Goal: Task Accomplishment & Management: Manage account settings

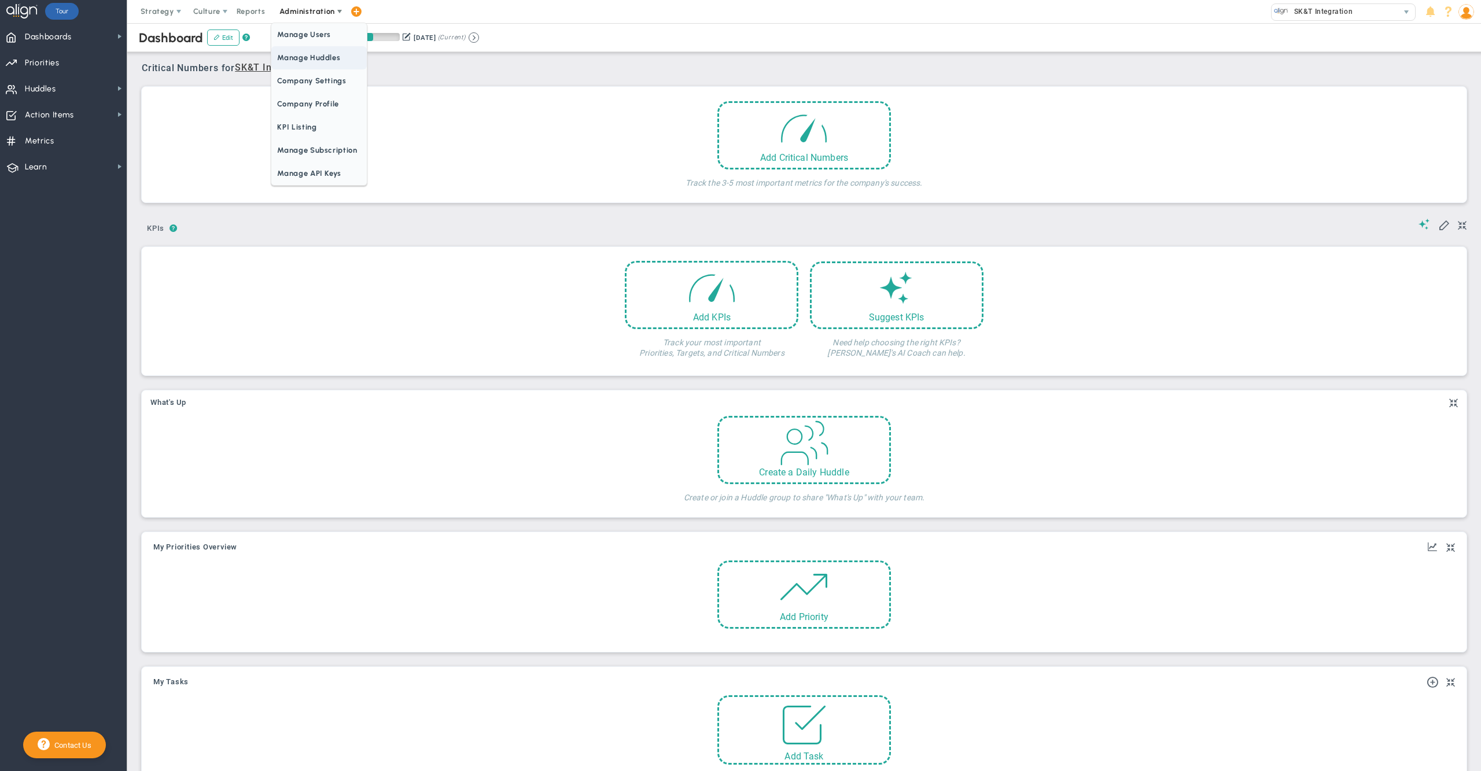
click at [322, 62] on span "Manage Huddles" at bounding box center [318, 57] width 95 height 23
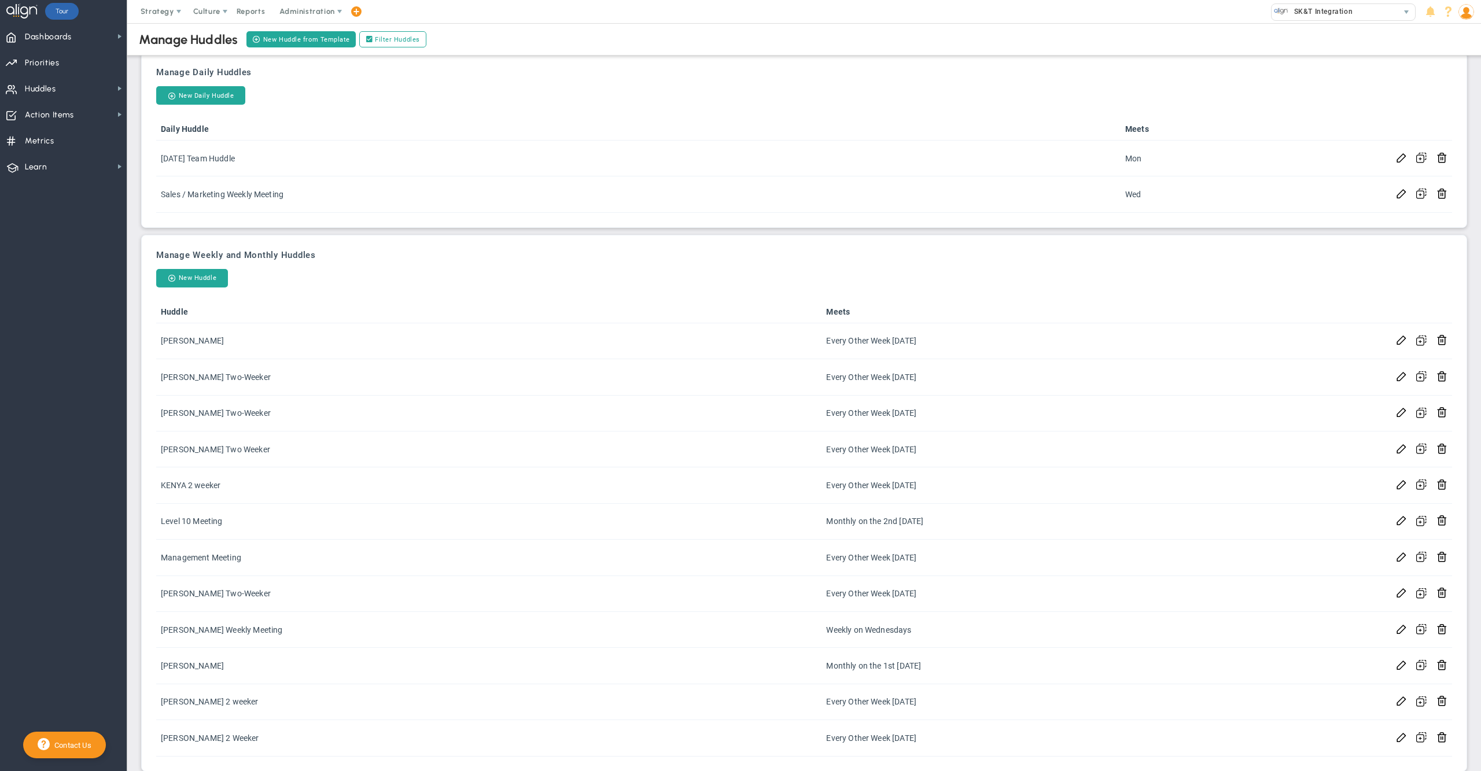
scroll to position [119, 0]
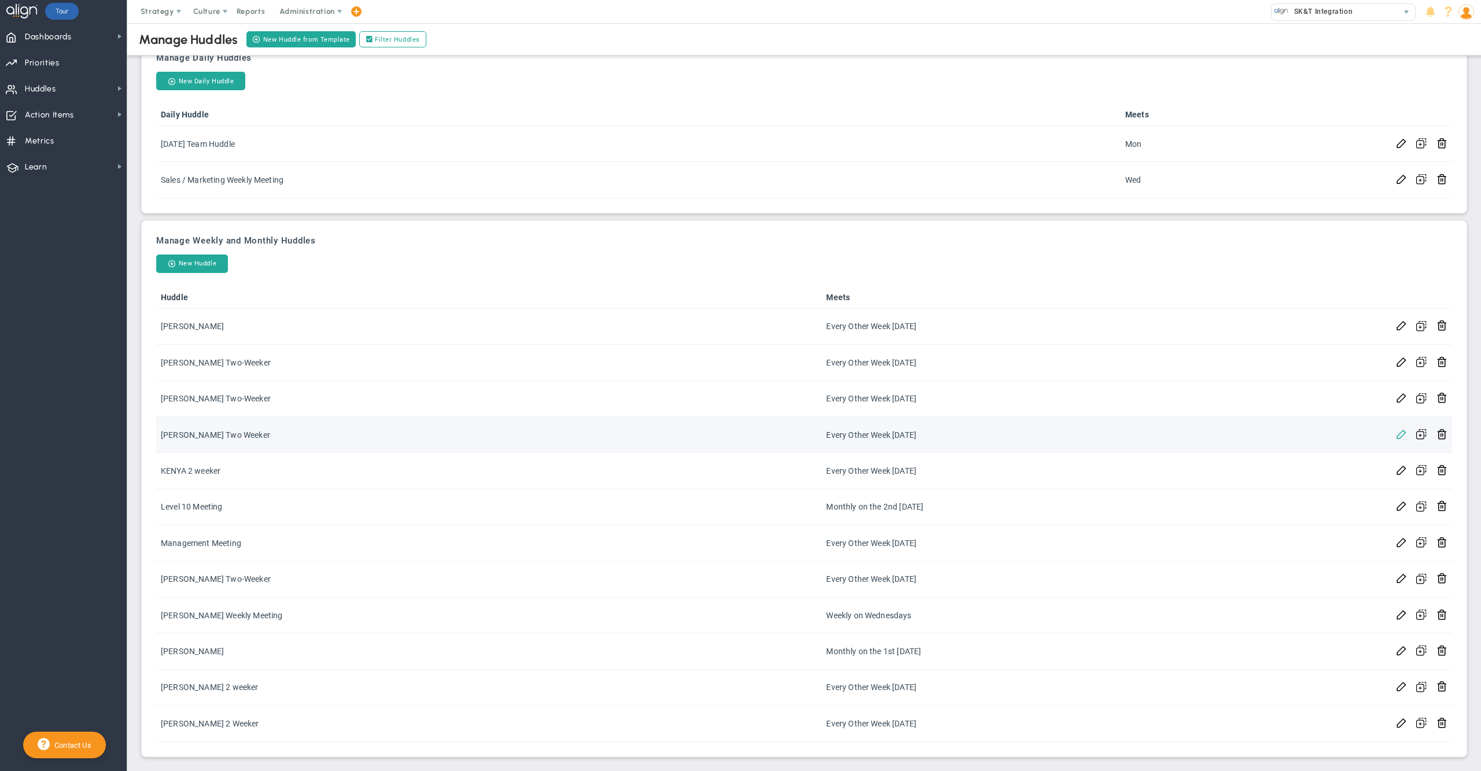
click at [1396, 439] on span at bounding box center [1401, 433] width 11 height 11
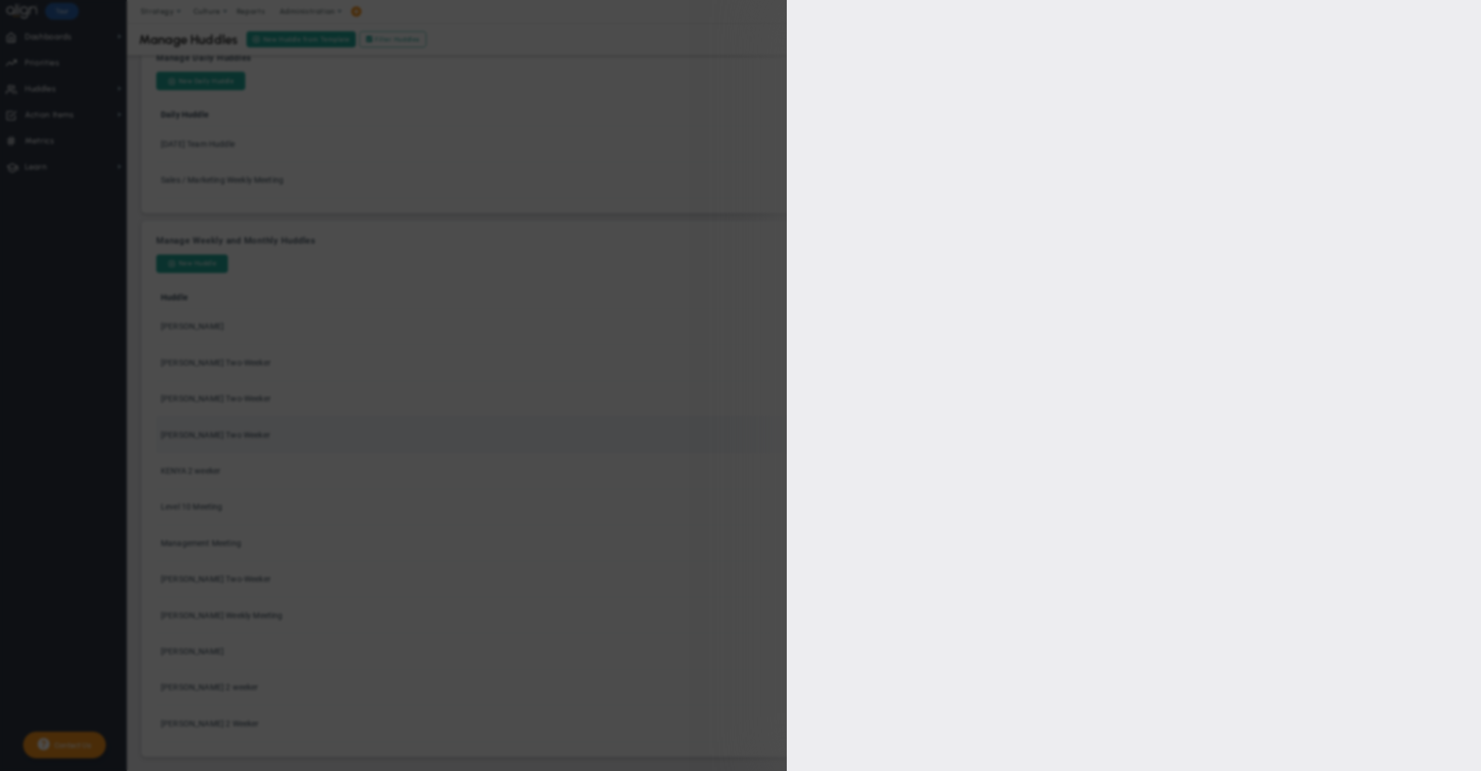
type input "Derek Two Weeker"
type input "1/23/2025"
type input "15:30:00"
type input "16:00:00"
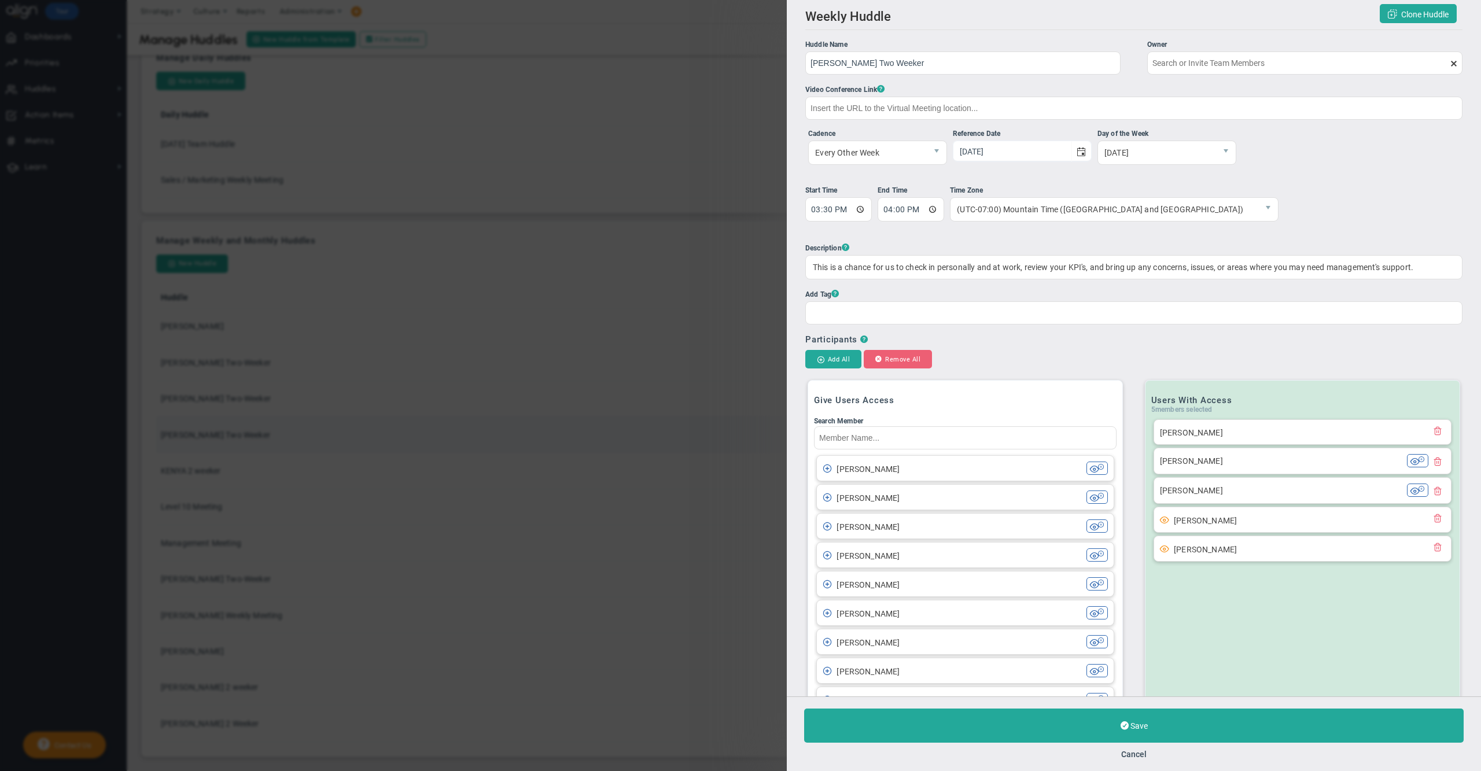
type input "Derek McDowell"
click at [1132, 753] on button "Cancel" at bounding box center [1133, 754] width 25 height 9
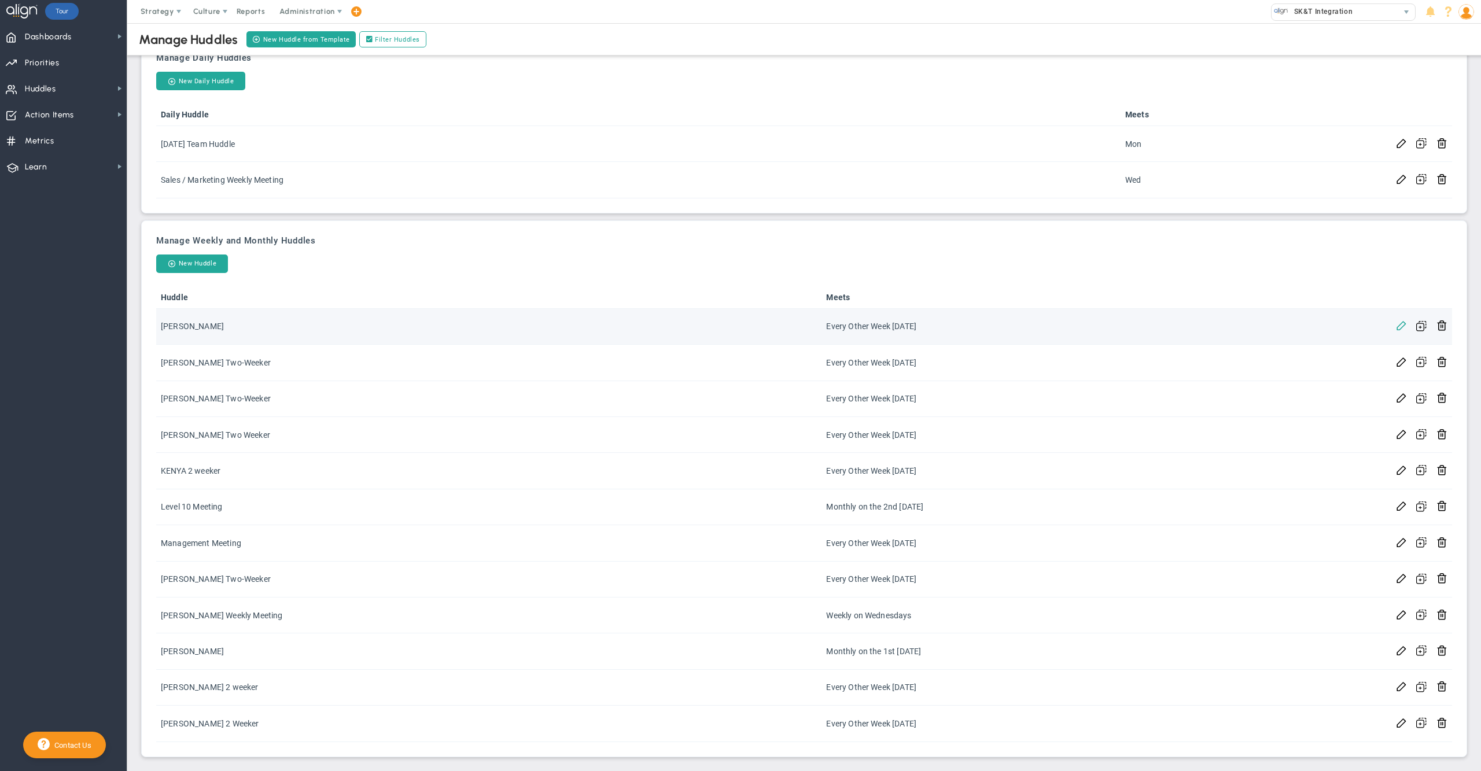
click at [1396, 329] on span at bounding box center [1401, 324] width 11 height 11
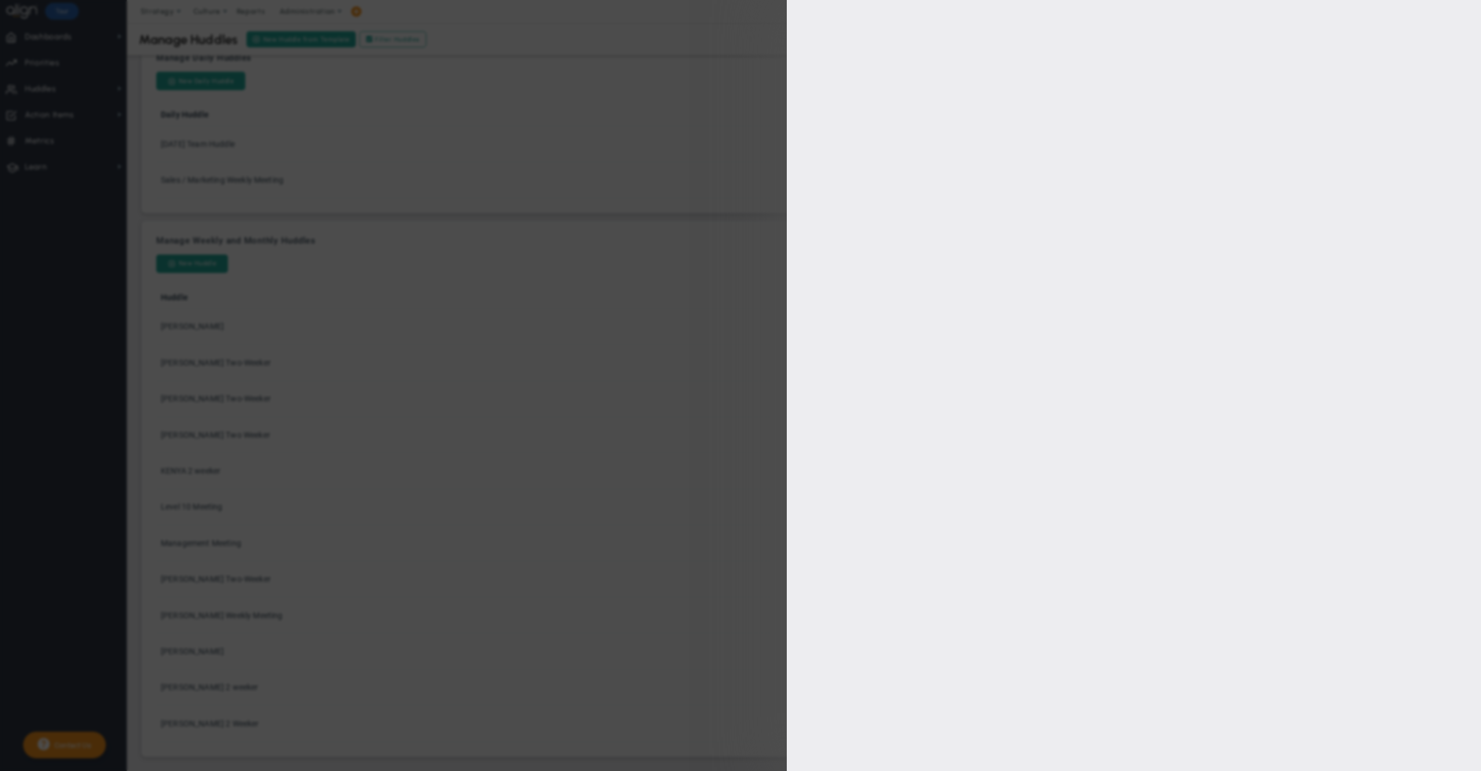
type input "Andrea Two Weeker"
type input "Andrea Dilger"
type input "1/23/2025"
type input "14:30:00"
type input "15:00:00"
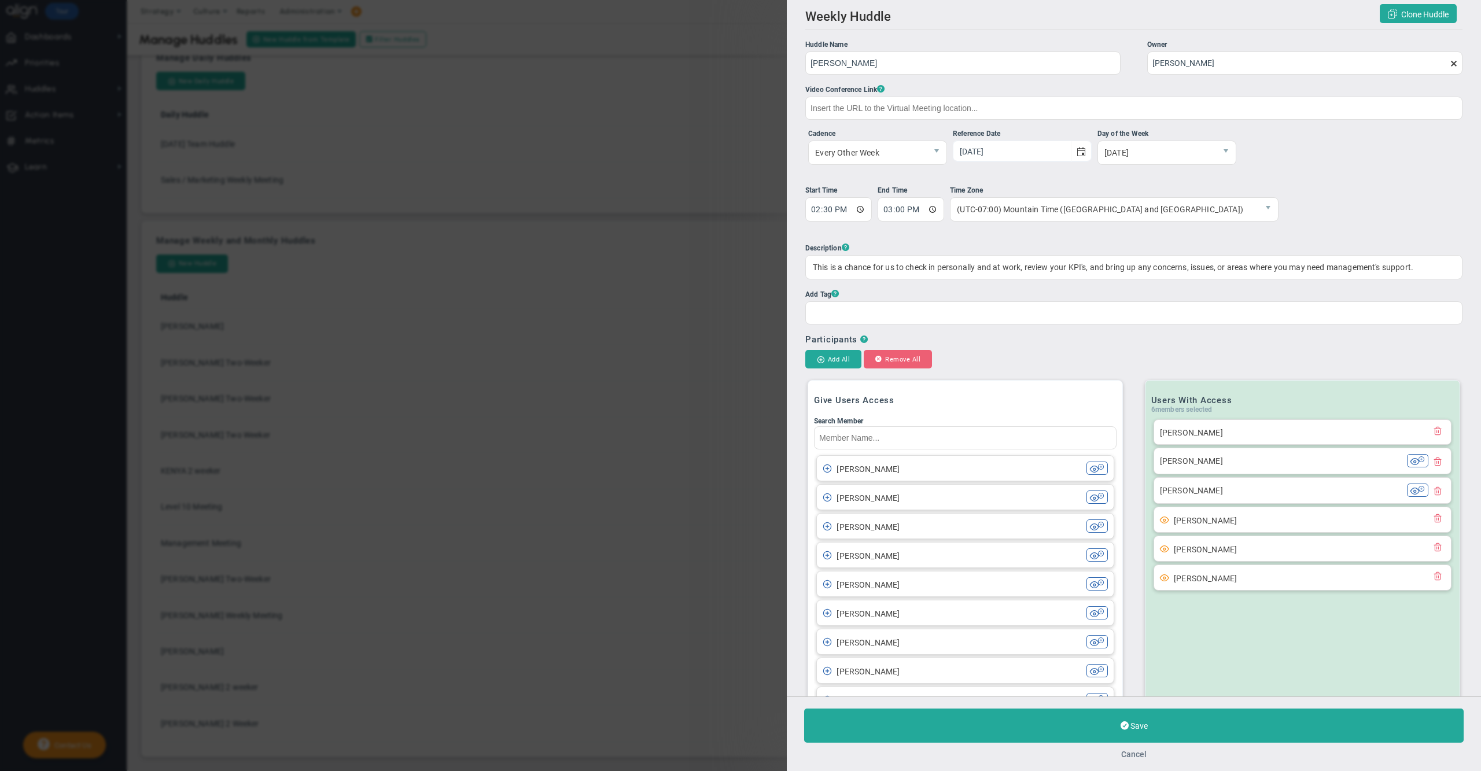
click at [1136, 756] on button "Cancel" at bounding box center [1133, 754] width 25 height 9
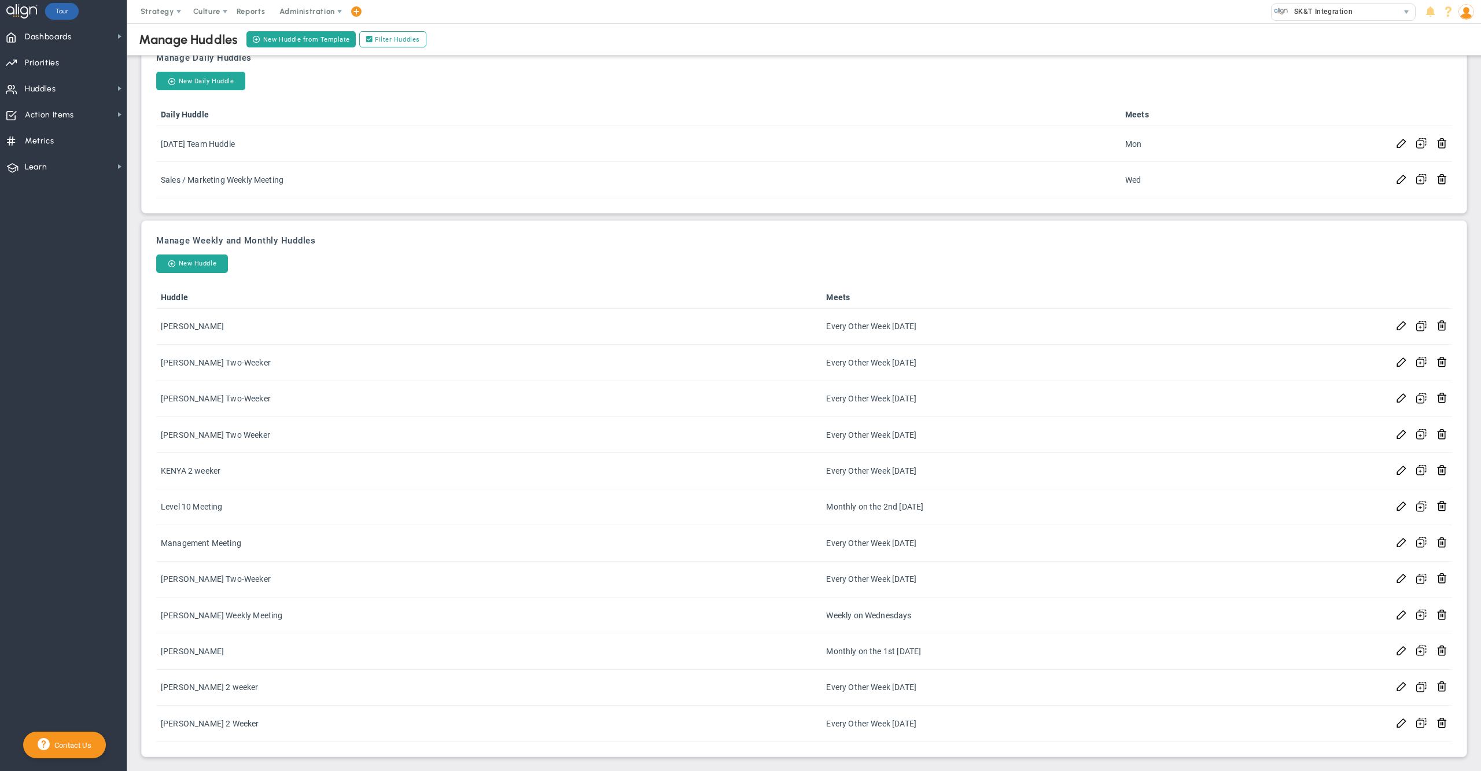
scroll to position [126, 0]
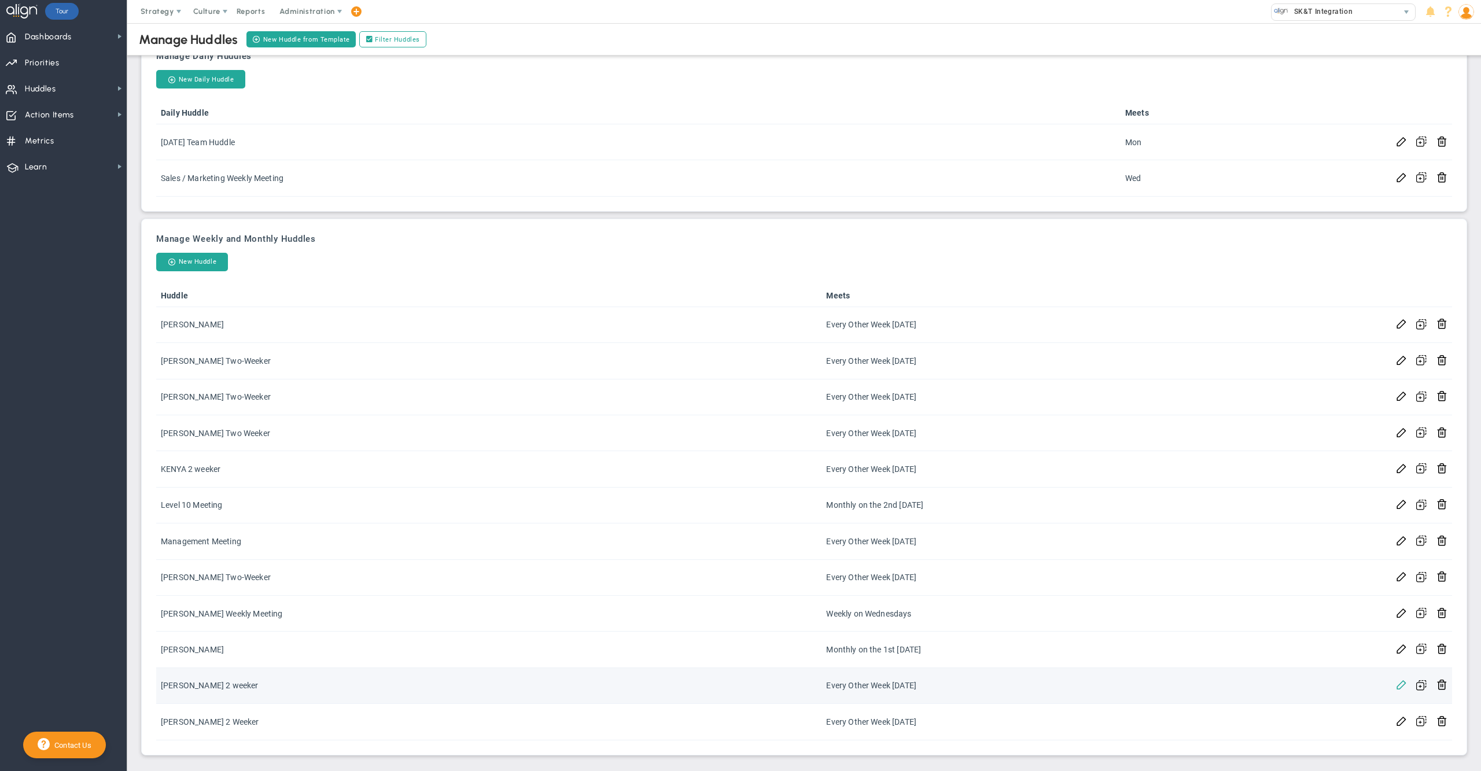
click at [1396, 685] on span at bounding box center [1401, 684] width 11 height 11
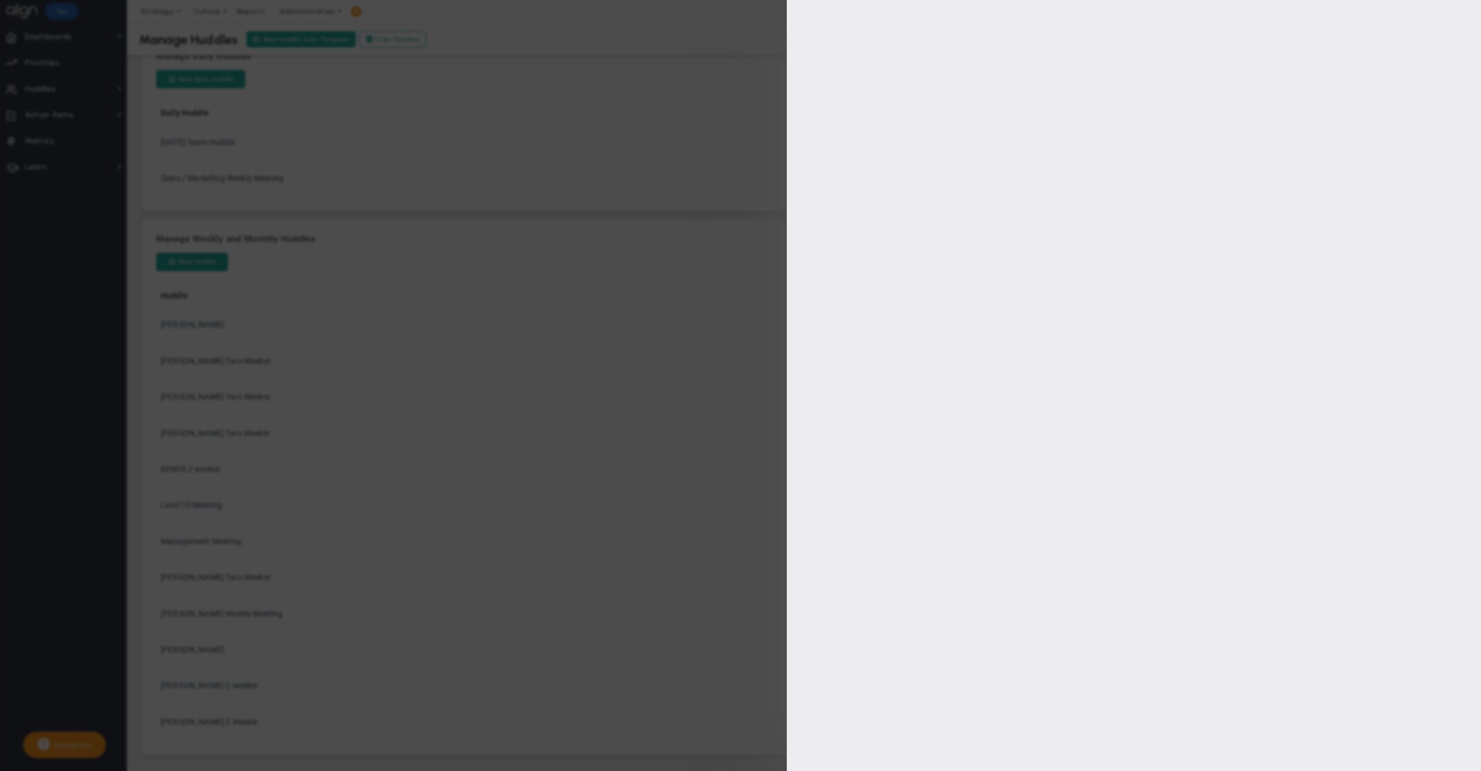
type input "Rachel 2 weeker"
type input "08:30:00"
type input "09:00:00"
type input "5/15/2024"
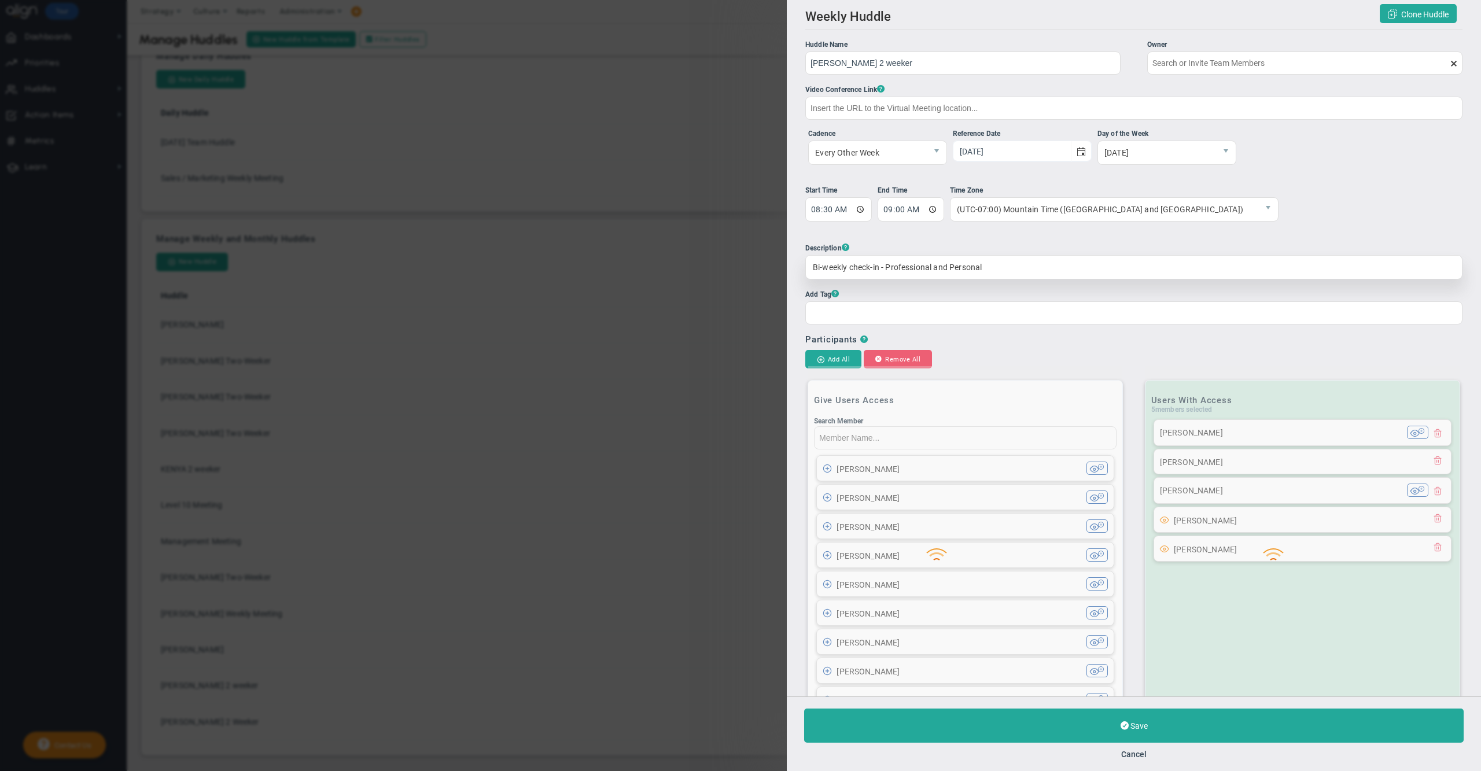
type input "Terry Hemme"
click at [1140, 755] on button "Cancel" at bounding box center [1133, 754] width 25 height 9
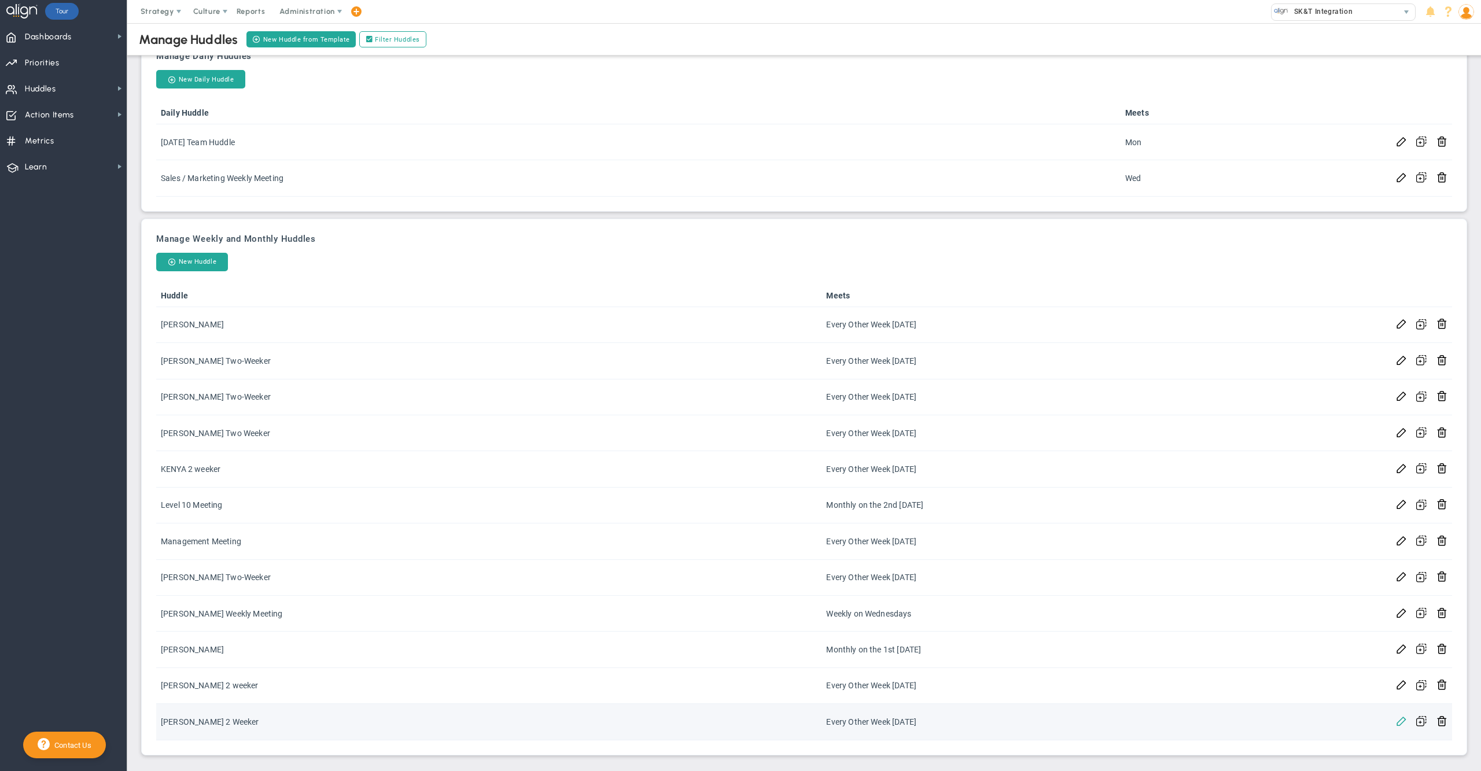
click at [1396, 721] on span at bounding box center [1401, 720] width 11 height 11
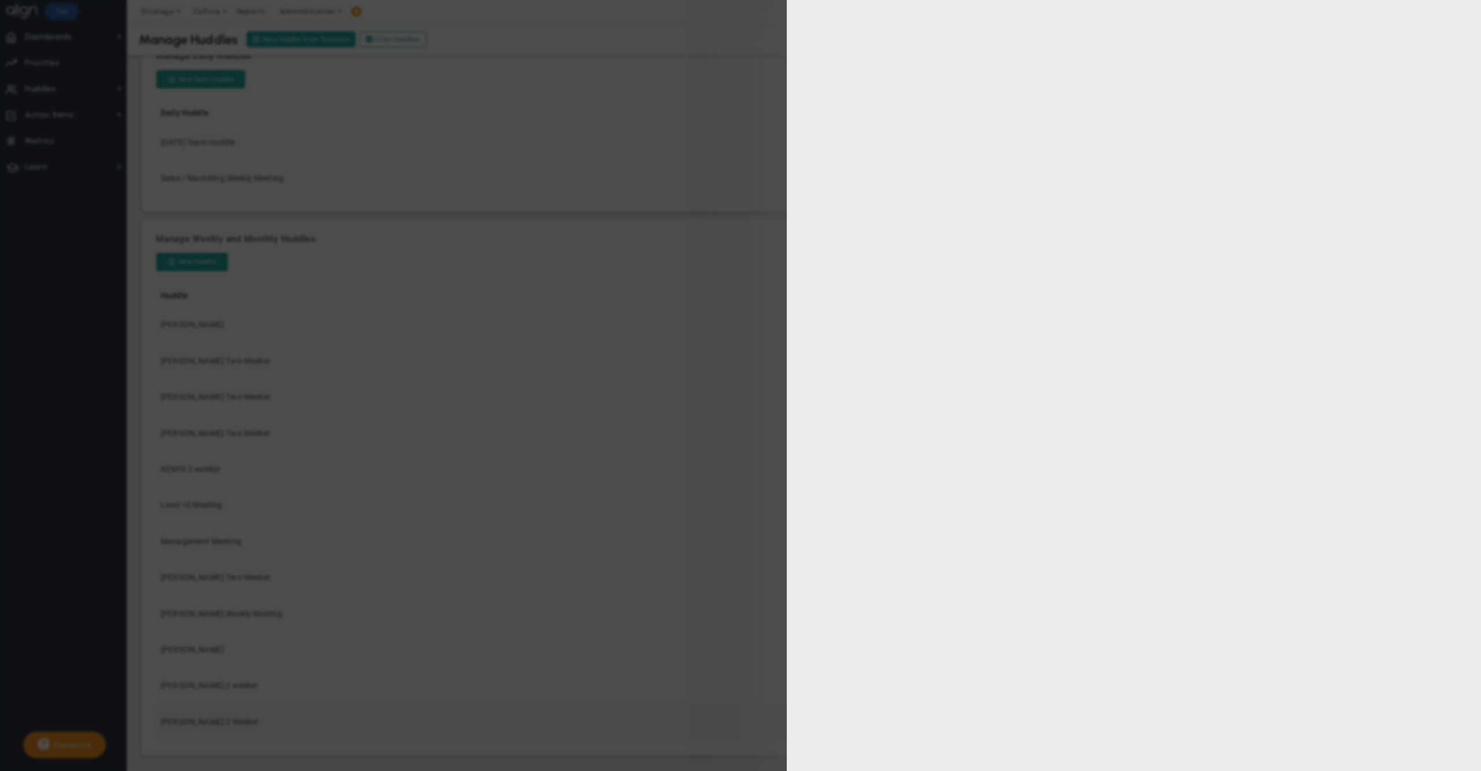
type input "Terry 2 Weeker"
type input "5/9/2024"
type input "10:00:00"
type input "11:00:00"
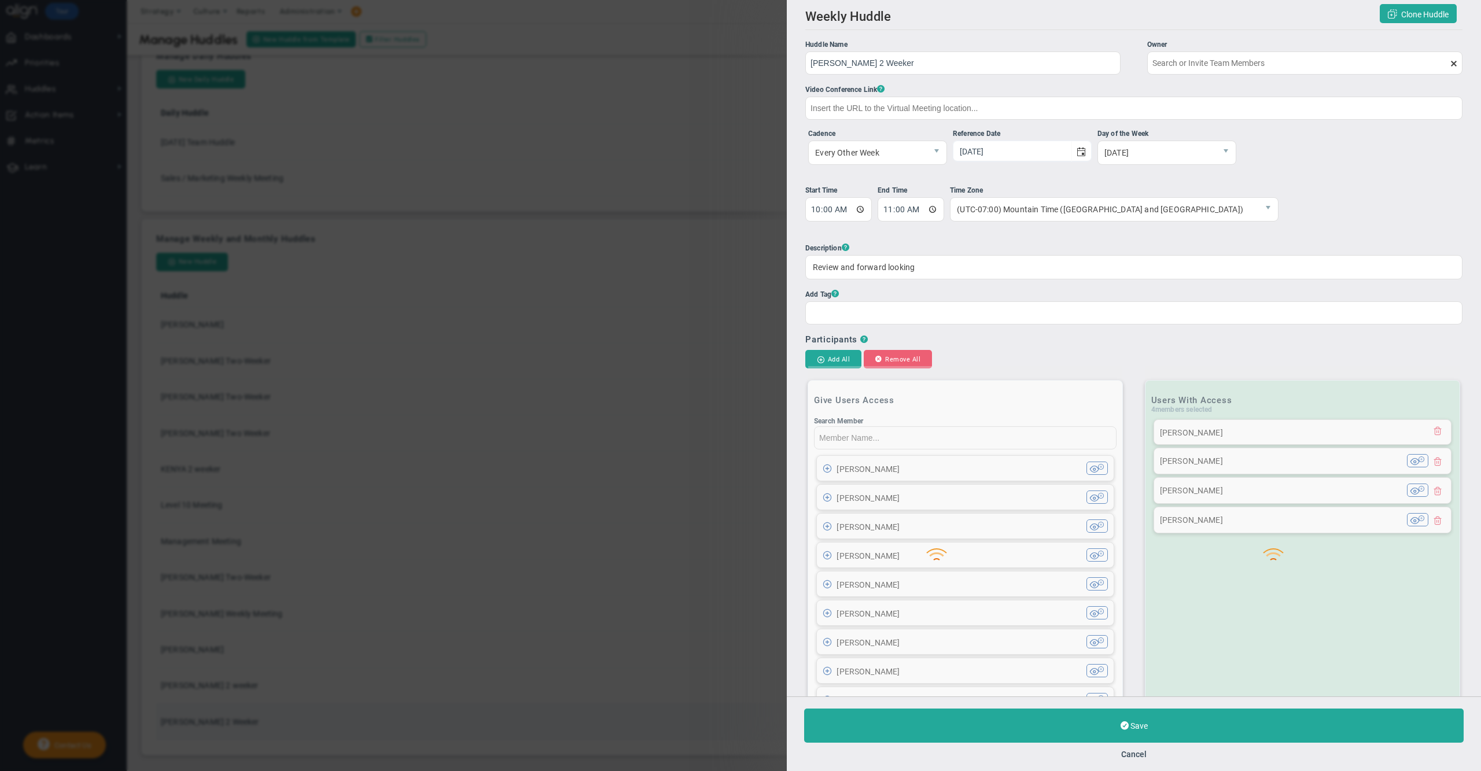
type input "Terry Hemme"
click at [1135, 752] on button "Cancel" at bounding box center [1133, 754] width 25 height 9
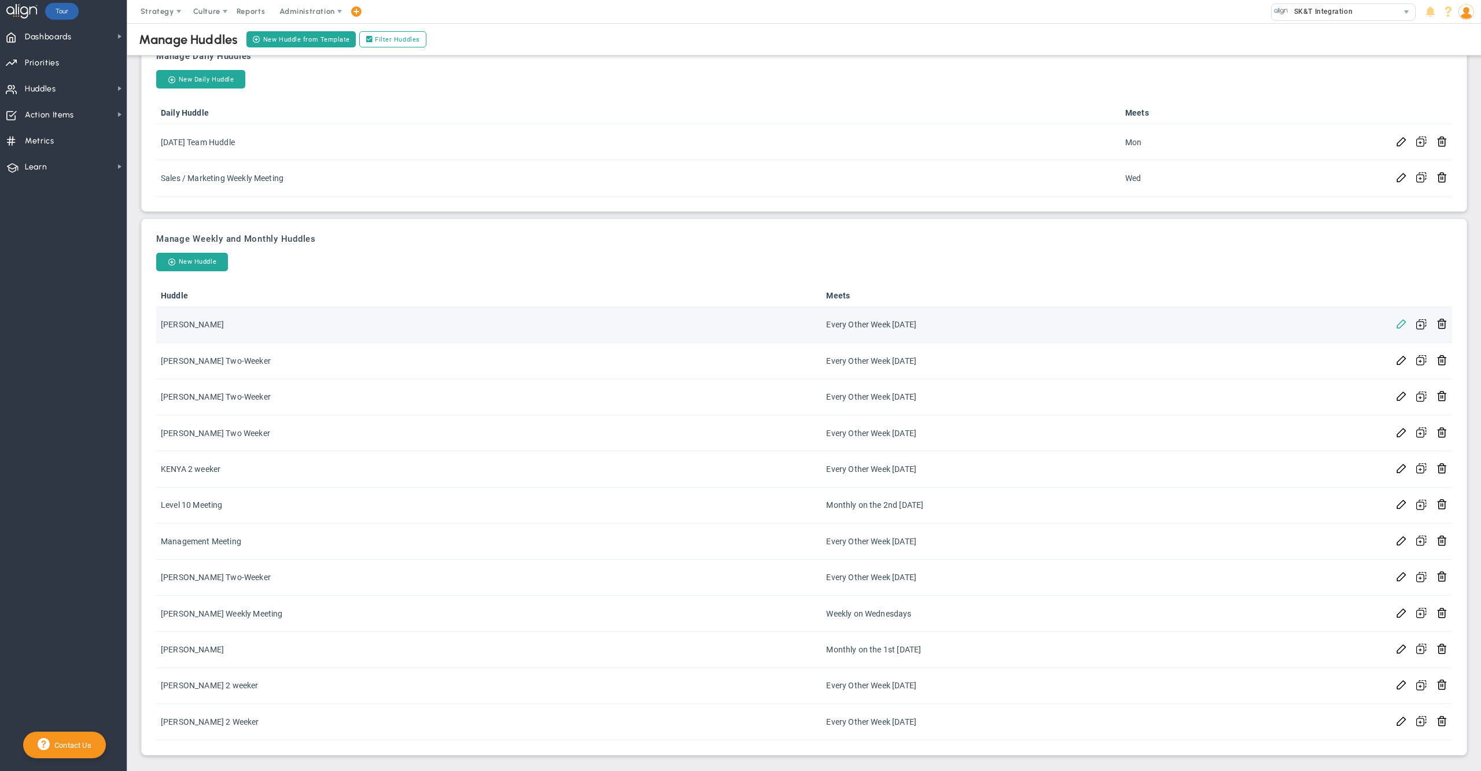
click at [1396, 322] on span at bounding box center [1401, 323] width 11 height 11
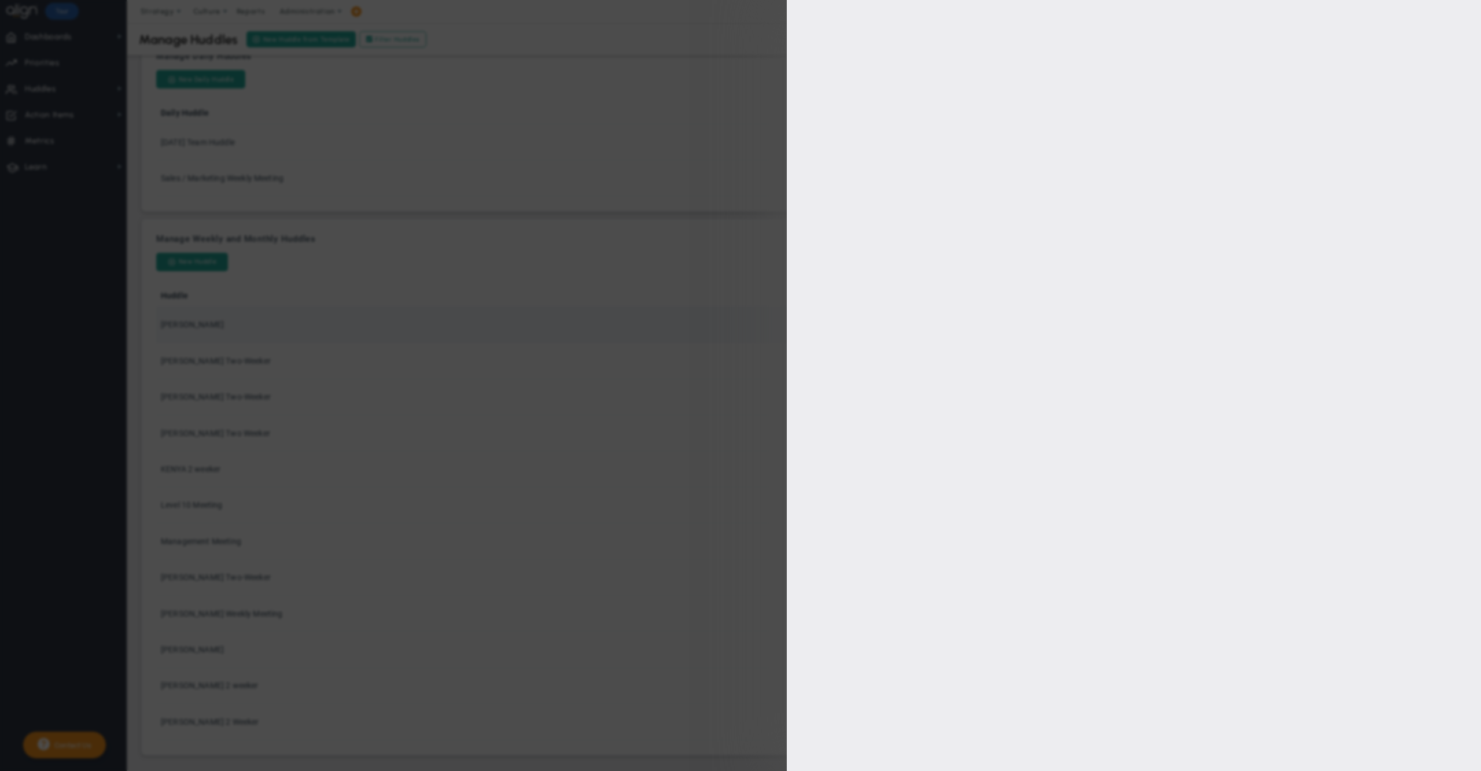
type input "Andrea Two Weeker"
type input "1/23/2025"
type input "14:30:00"
type input "15:00:00"
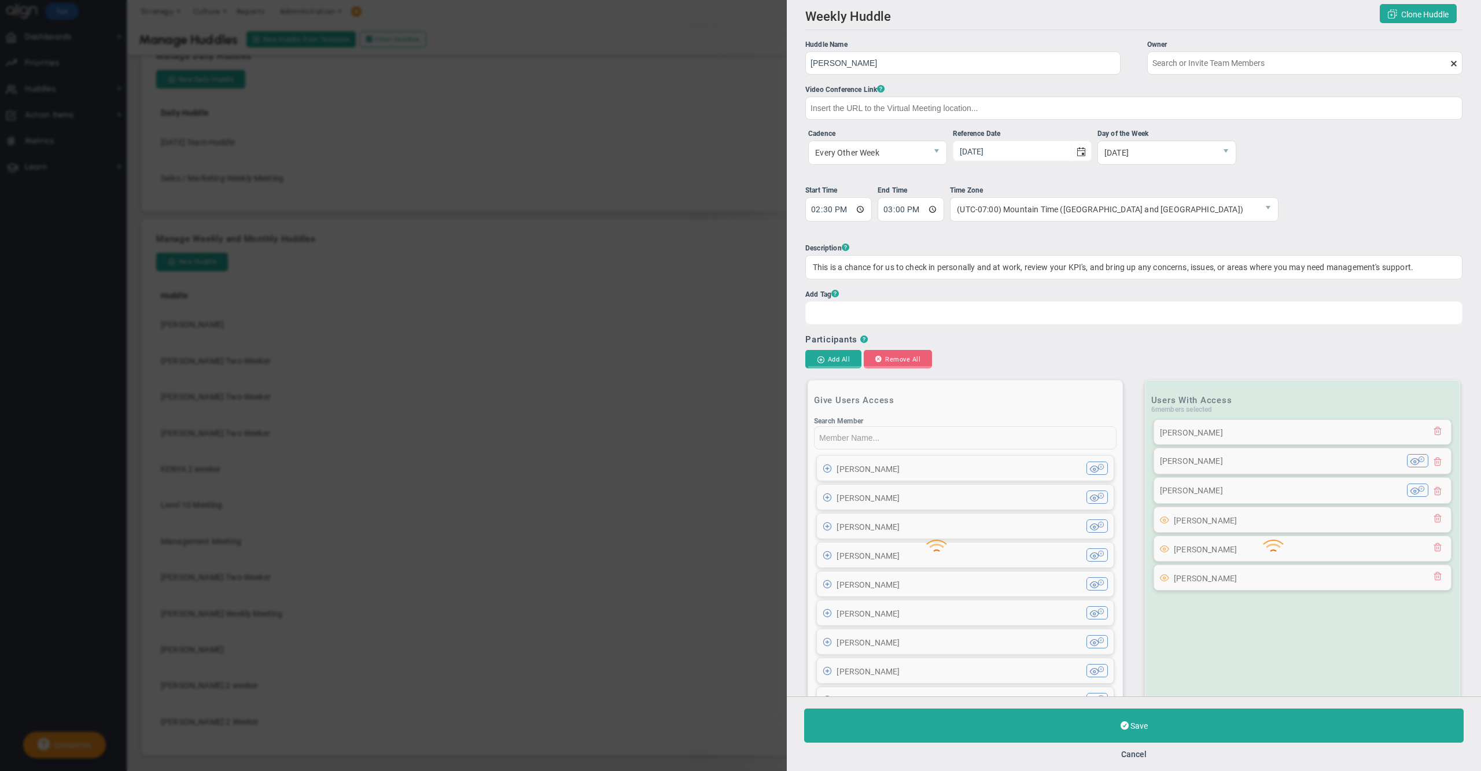
type input "Andrea Dilger"
click at [1139, 750] on button "Cancel" at bounding box center [1133, 754] width 25 height 9
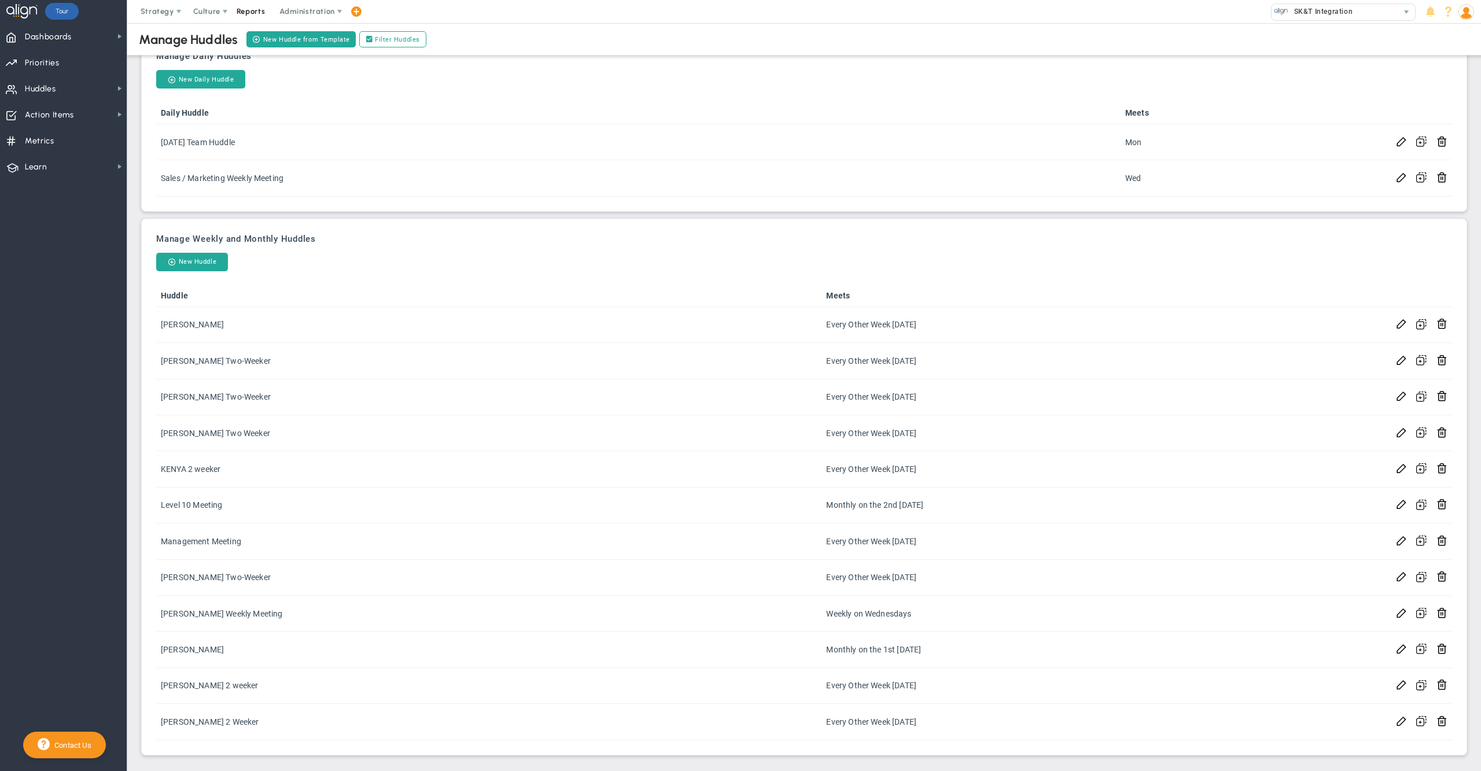
click at [257, 5] on span "Reports" at bounding box center [251, 11] width 41 height 23
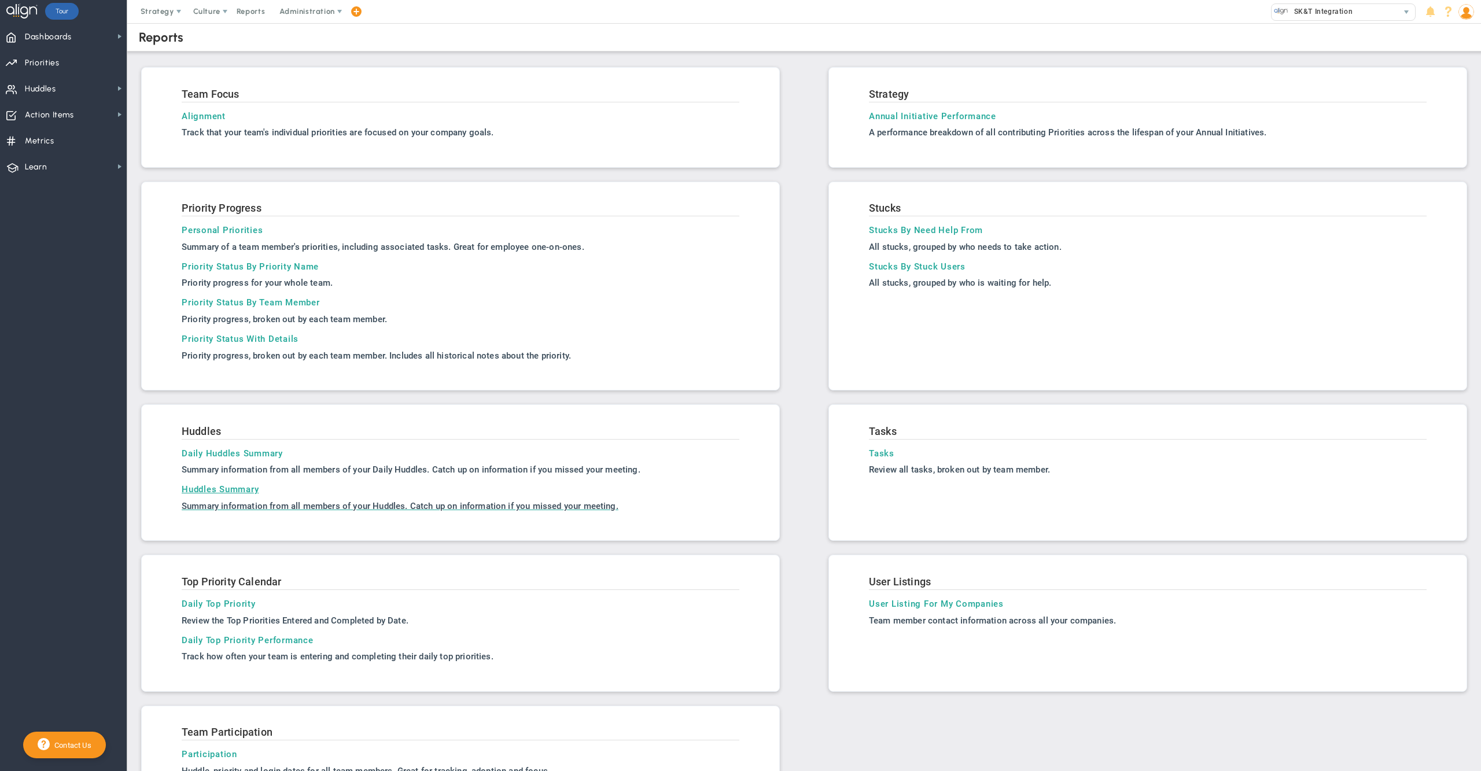
click at [252, 503] on p "Summary information from all members of your Huddles. Catch up on information i…" at bounding box center [461, 507] width 558 height 12
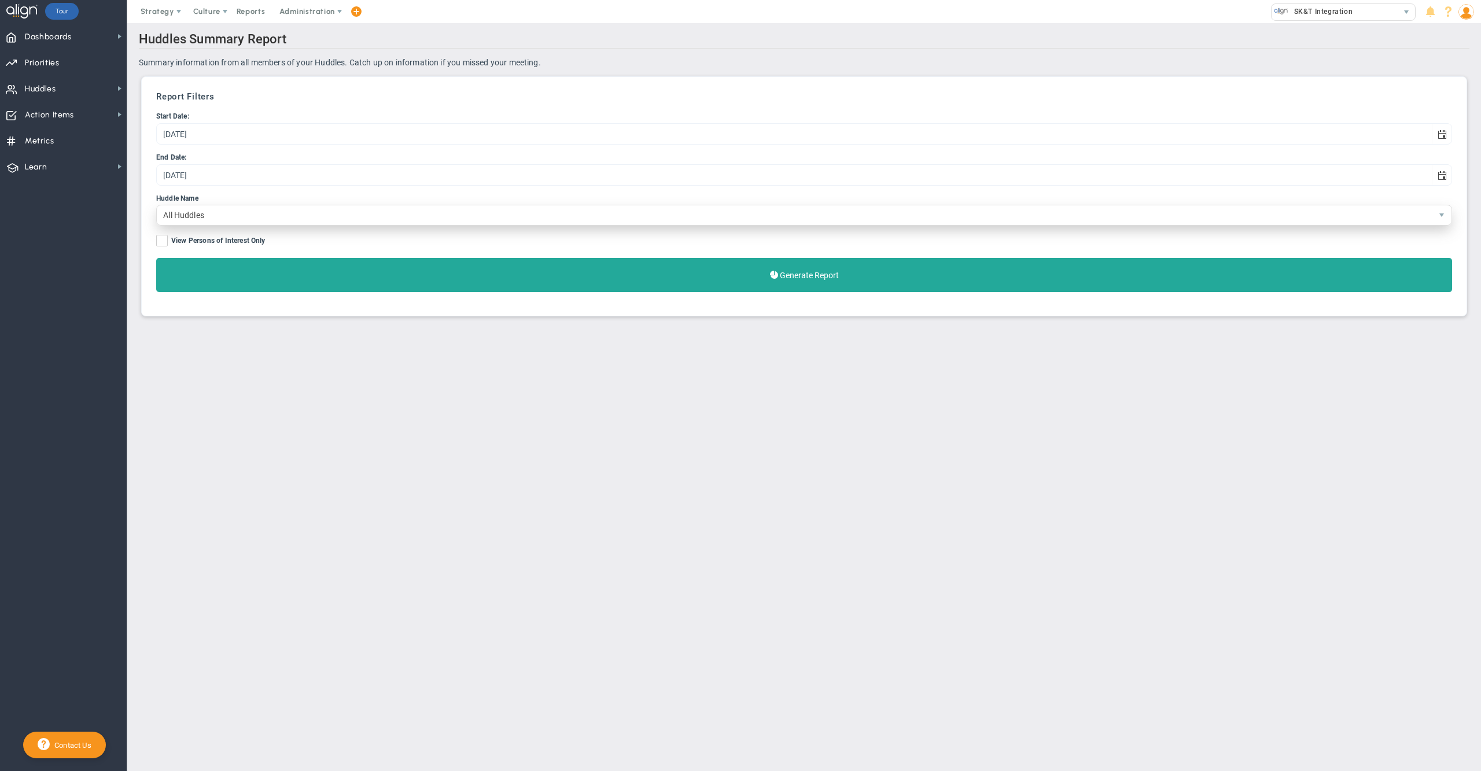
click at [220, 214] on span "All Huddles" at bounding box center [794, 215] width 1275 height 20
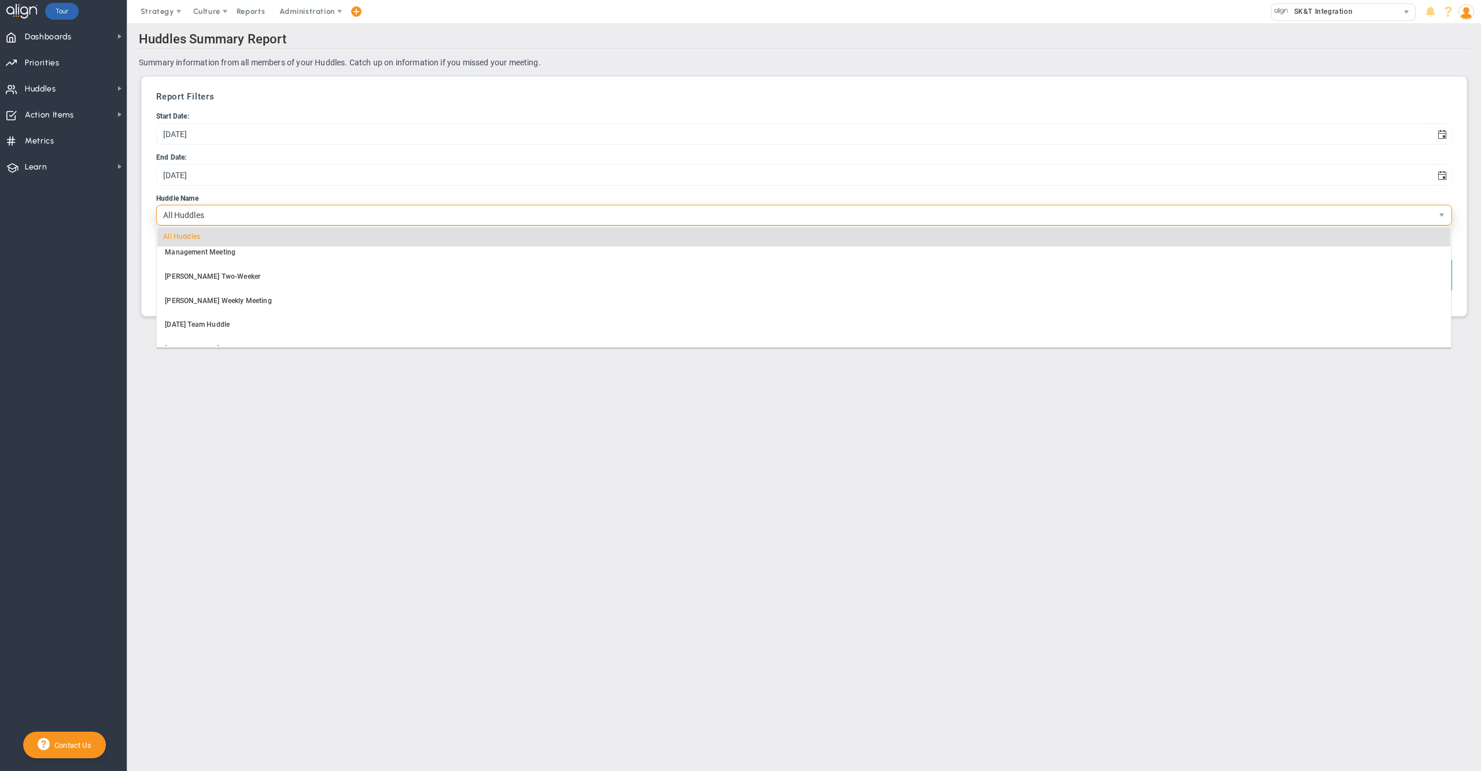
scroll to position [288, 0]
click at [801, 508] on main "Huddles Summary Report Summary information from all members of your Huddles. Ca…" at bounding box center [804, 397] width 1354 height 748
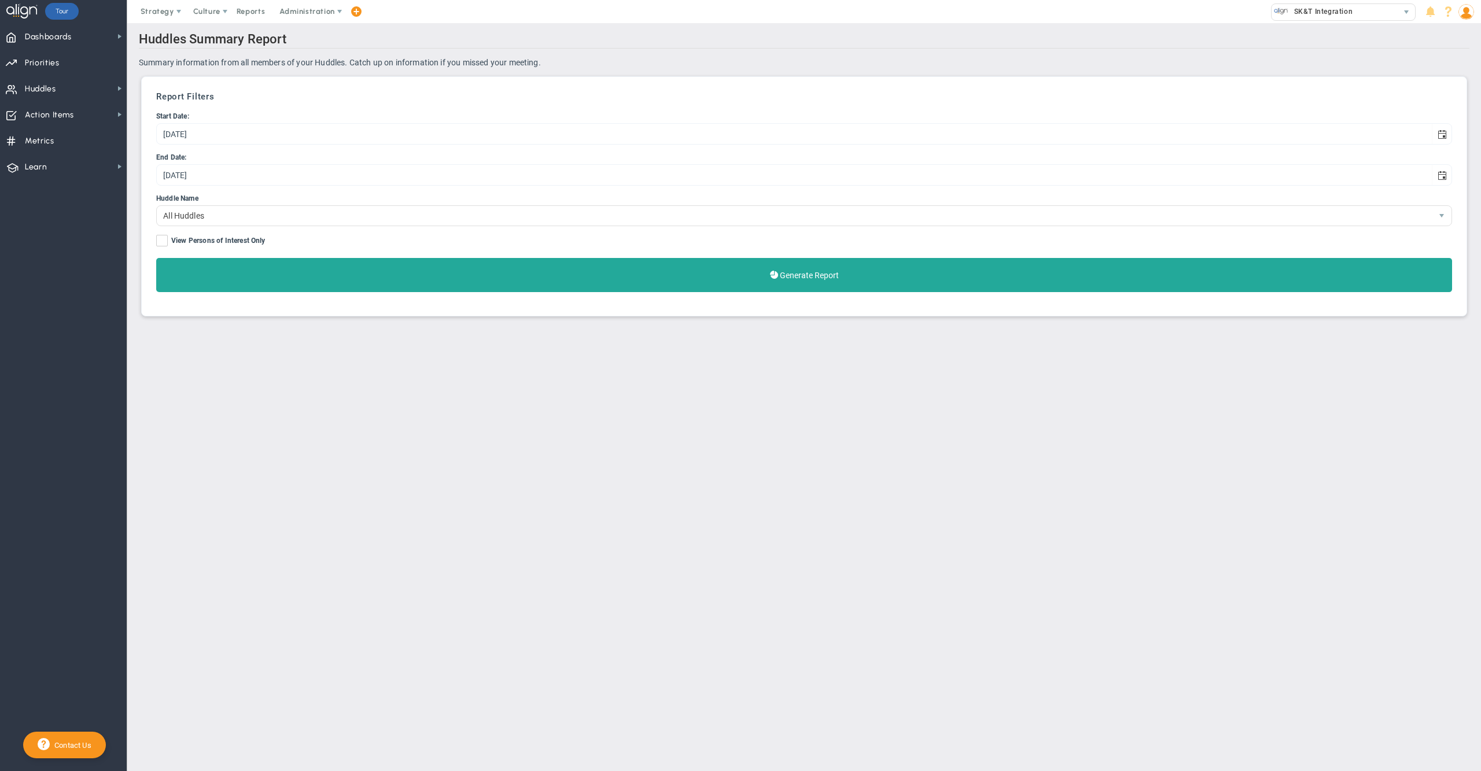
click at [1470, 12] on img at bounding box center [1467, 12] width 16 height 16
click at [1454, 123] on span "Sign Out" at bounding box center [1431, 127] width 94 height 23
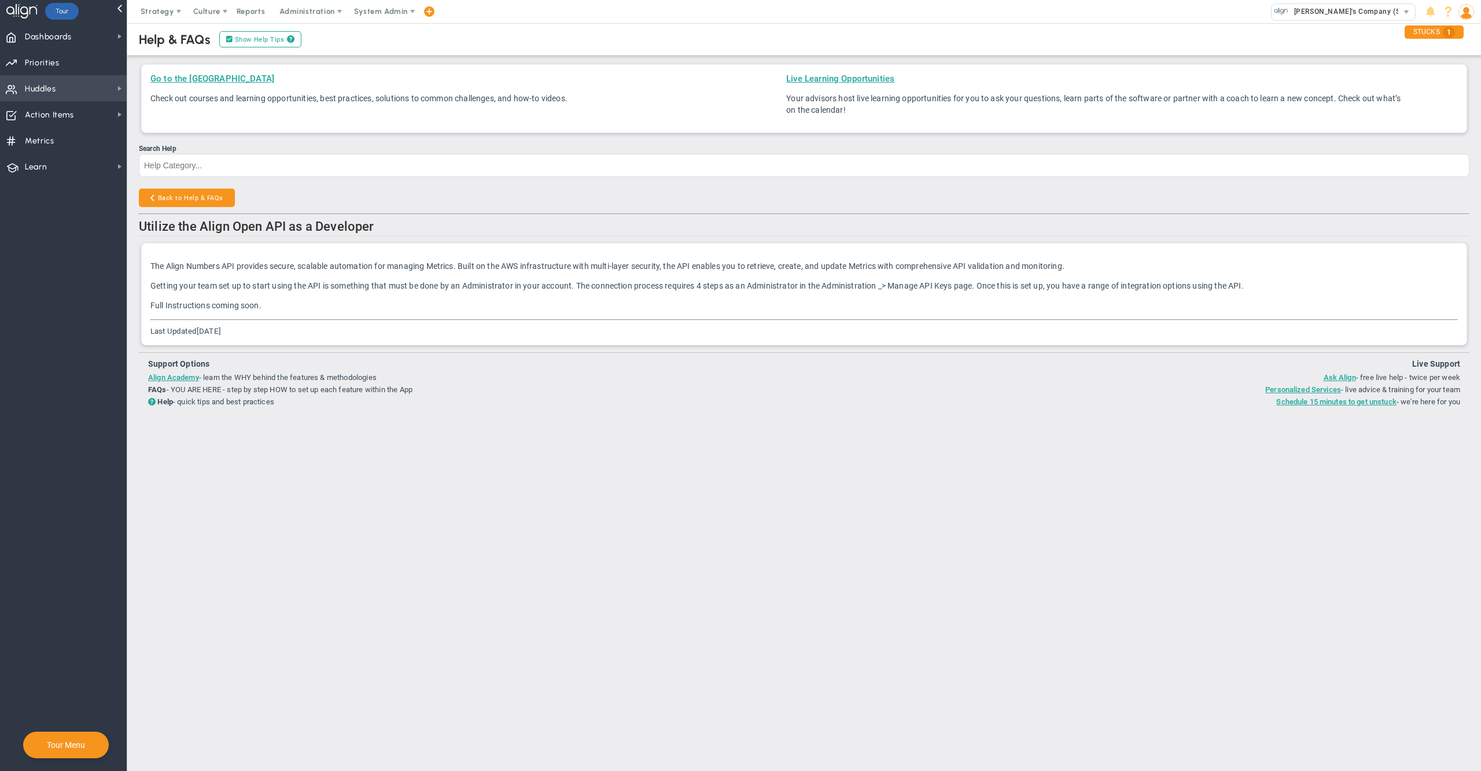
click at [66, 84] on span "Huddles Huddles" at bounding box center [63, 88] width 127 height 26
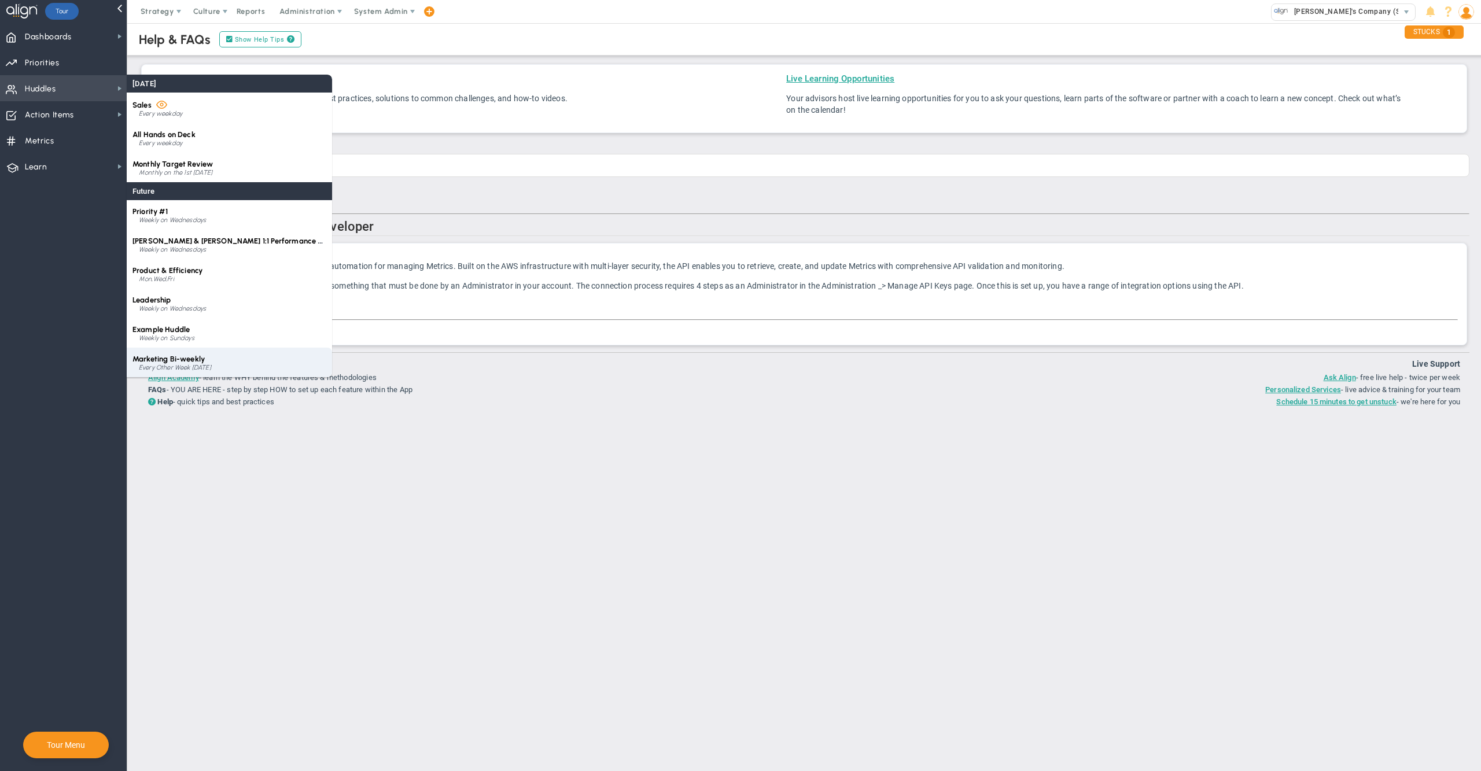
click at [209, 358] on div "Marketing Bi-weekly Every Other Week on Wednesday" at bounding box center [229, 363] width 205 height 30
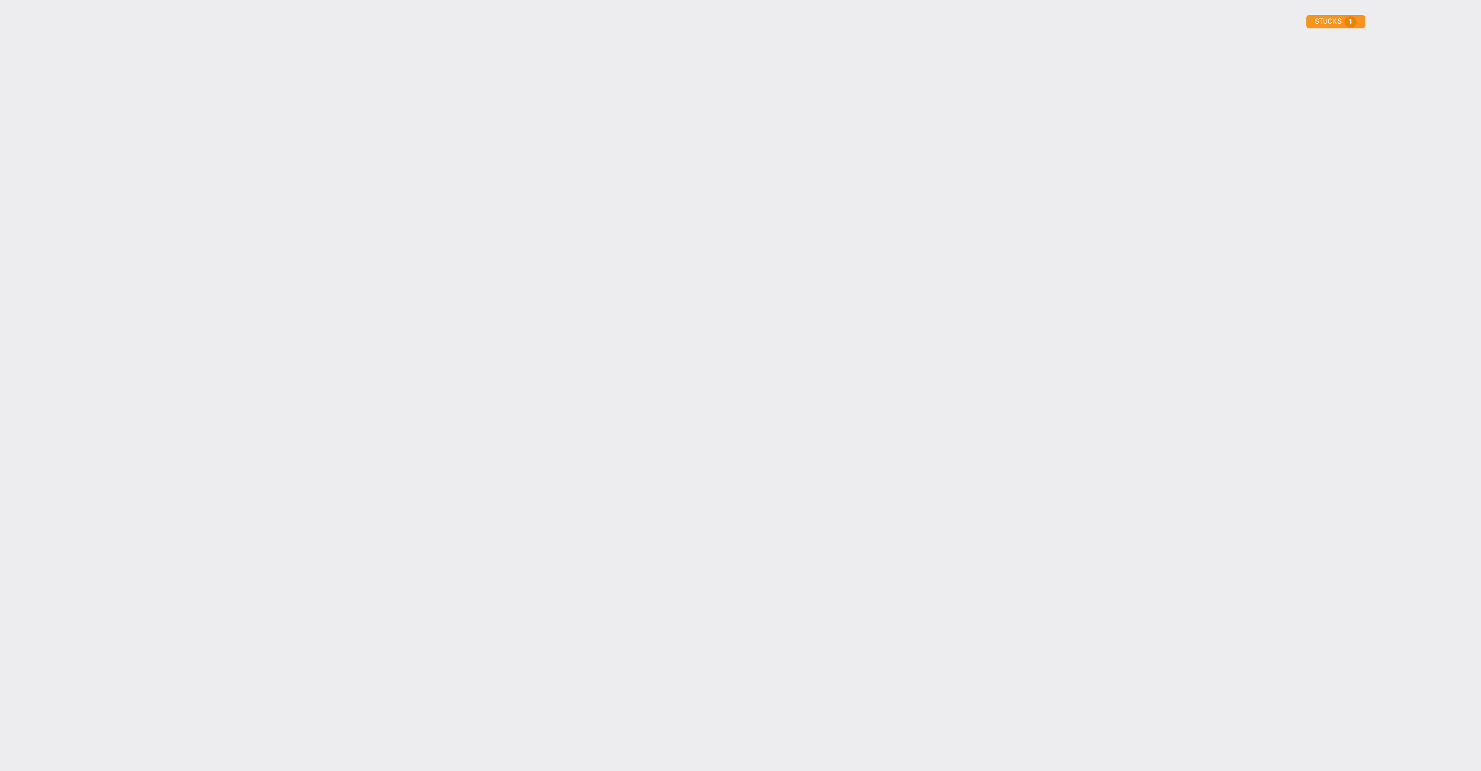
type input "Tuesday, September 2, 2025"
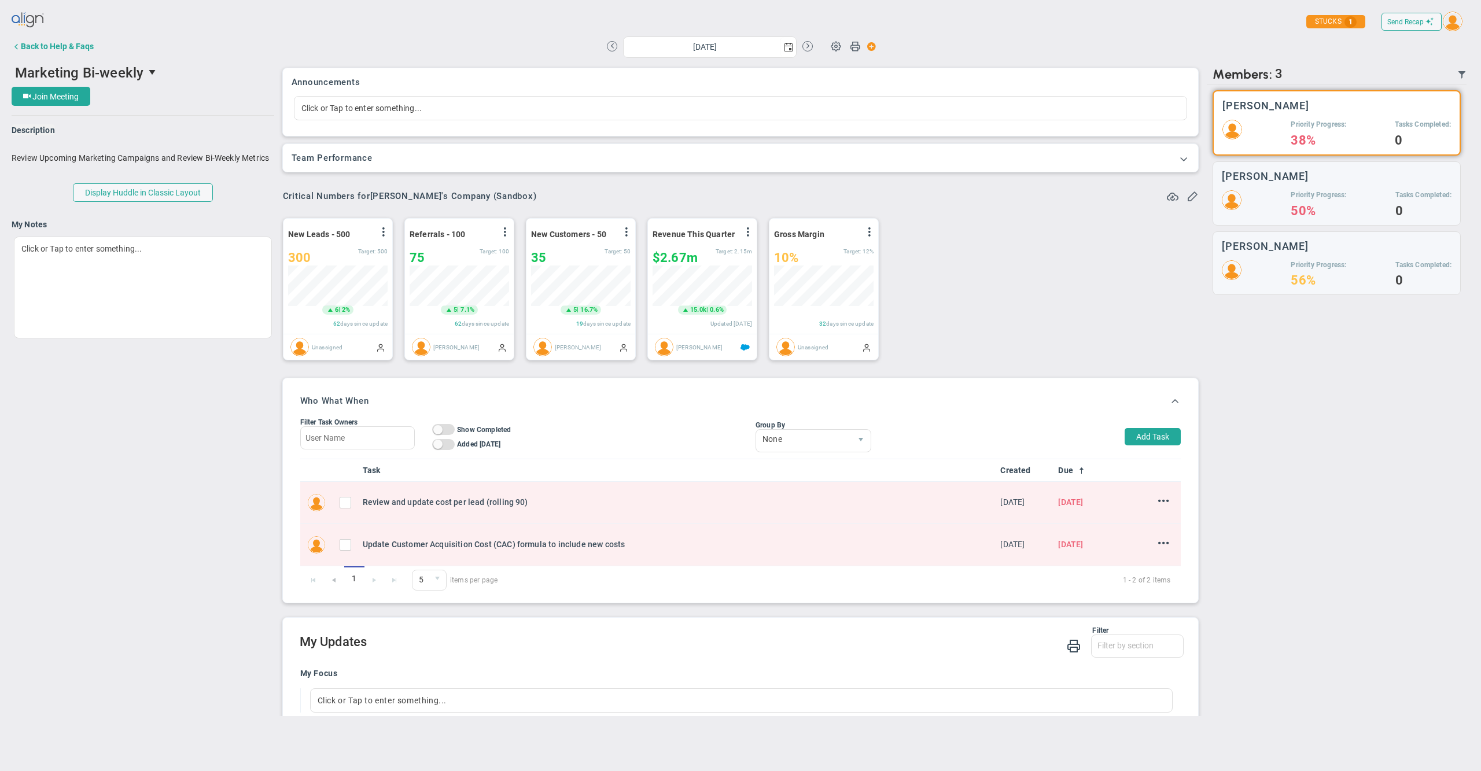
scroll to position [455, 0]
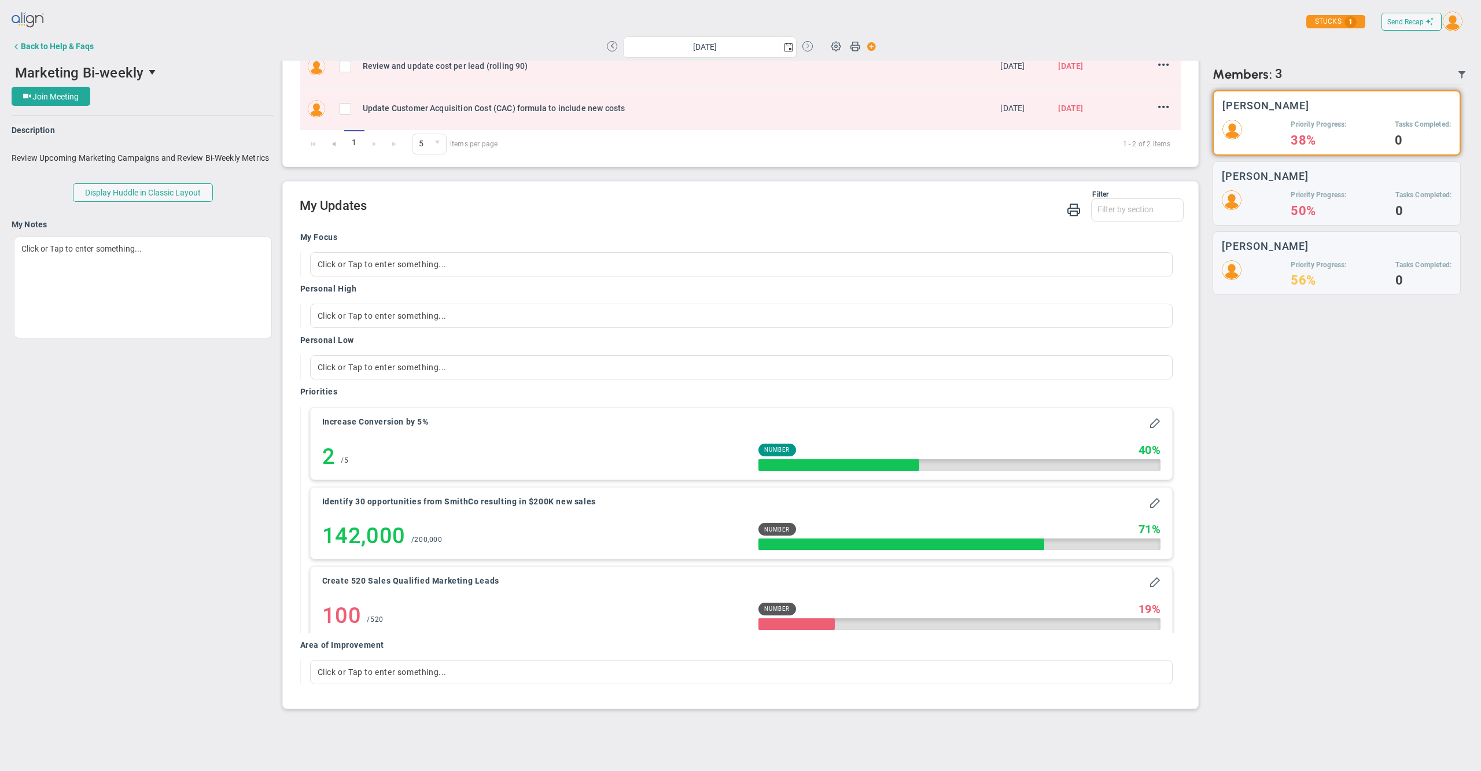
click at [808, 49] on button at bounding box center [808, 46] width 10 height 10
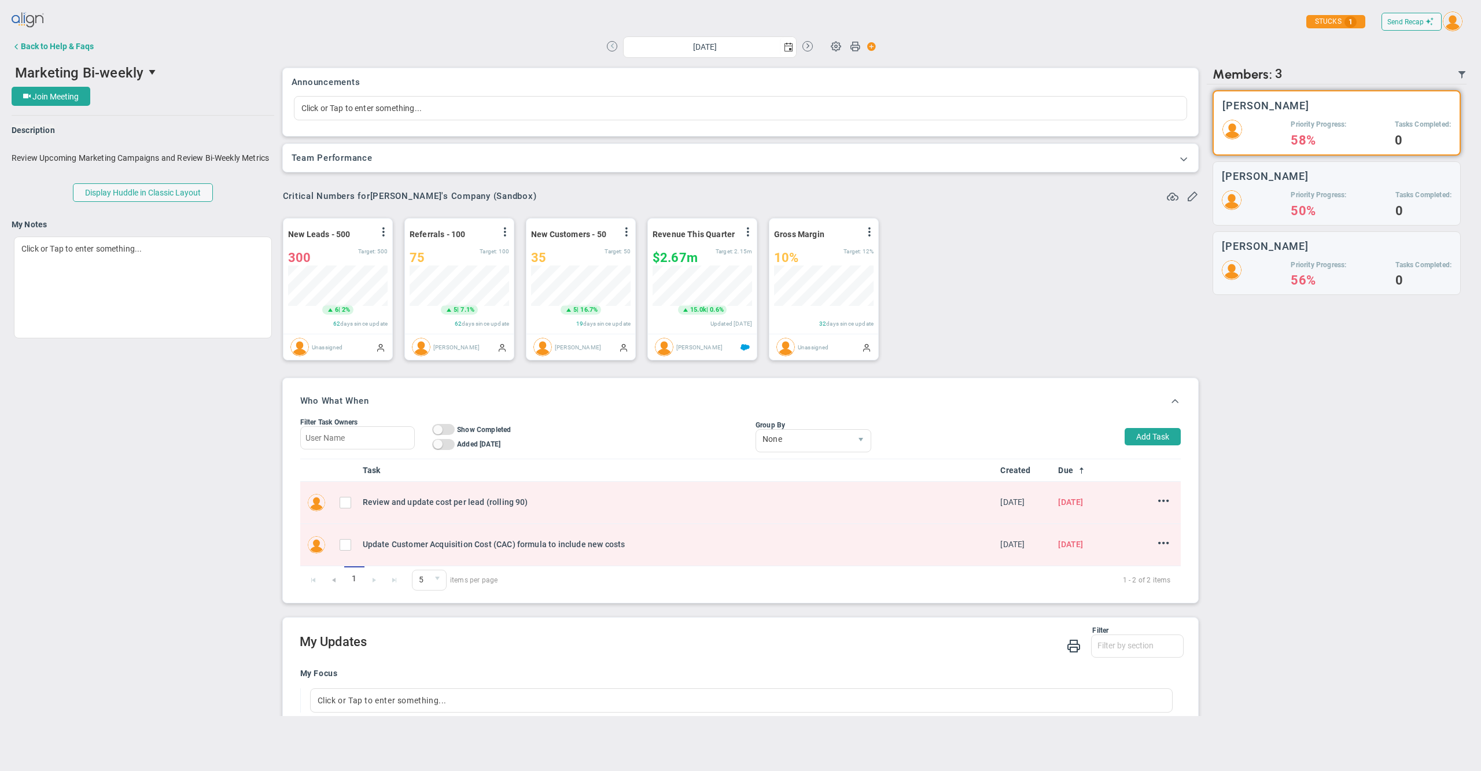
click at [613, 46] on button at bounding box center [612, 46] width 10 height 10
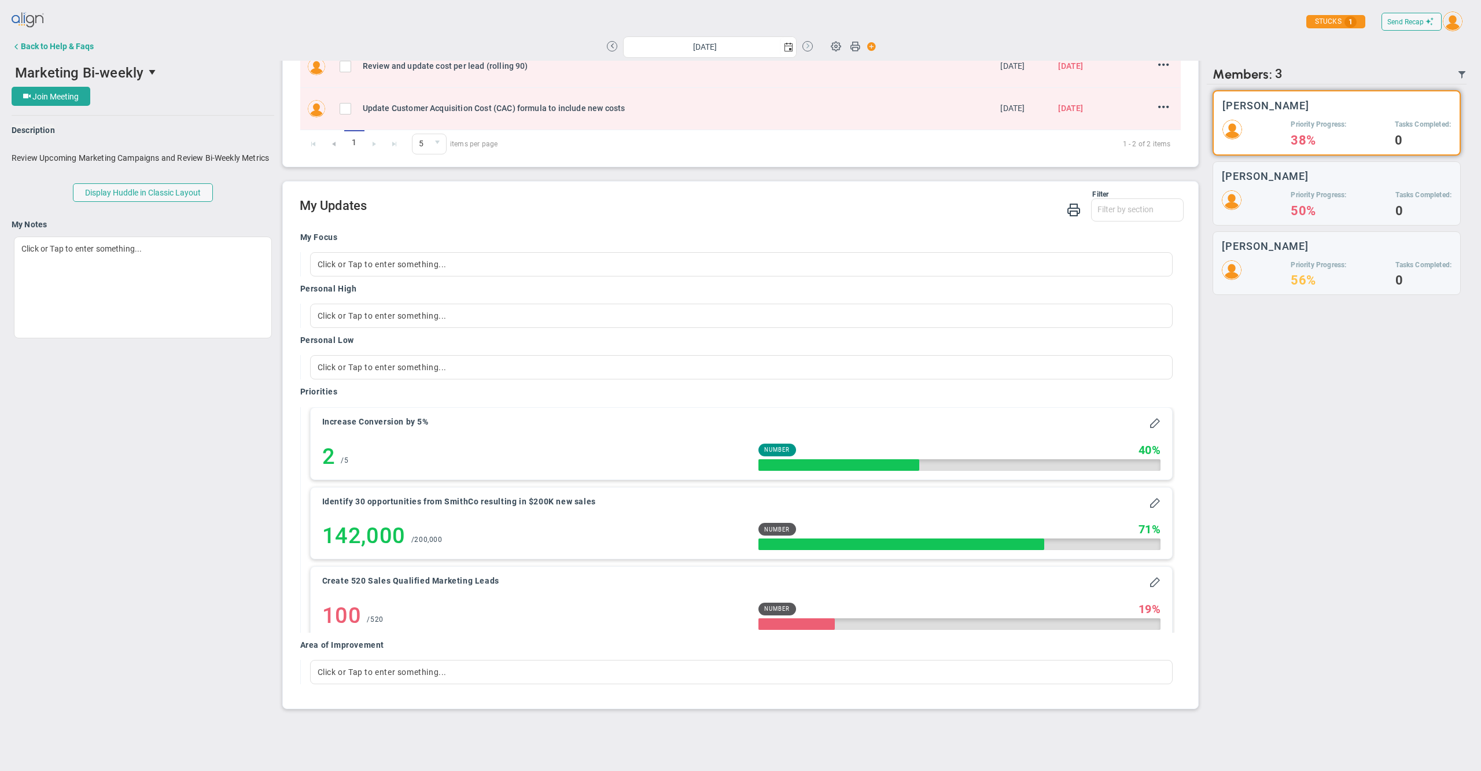
click at [811, 44] on button at bounding box center [808, 46] width 10 height 10
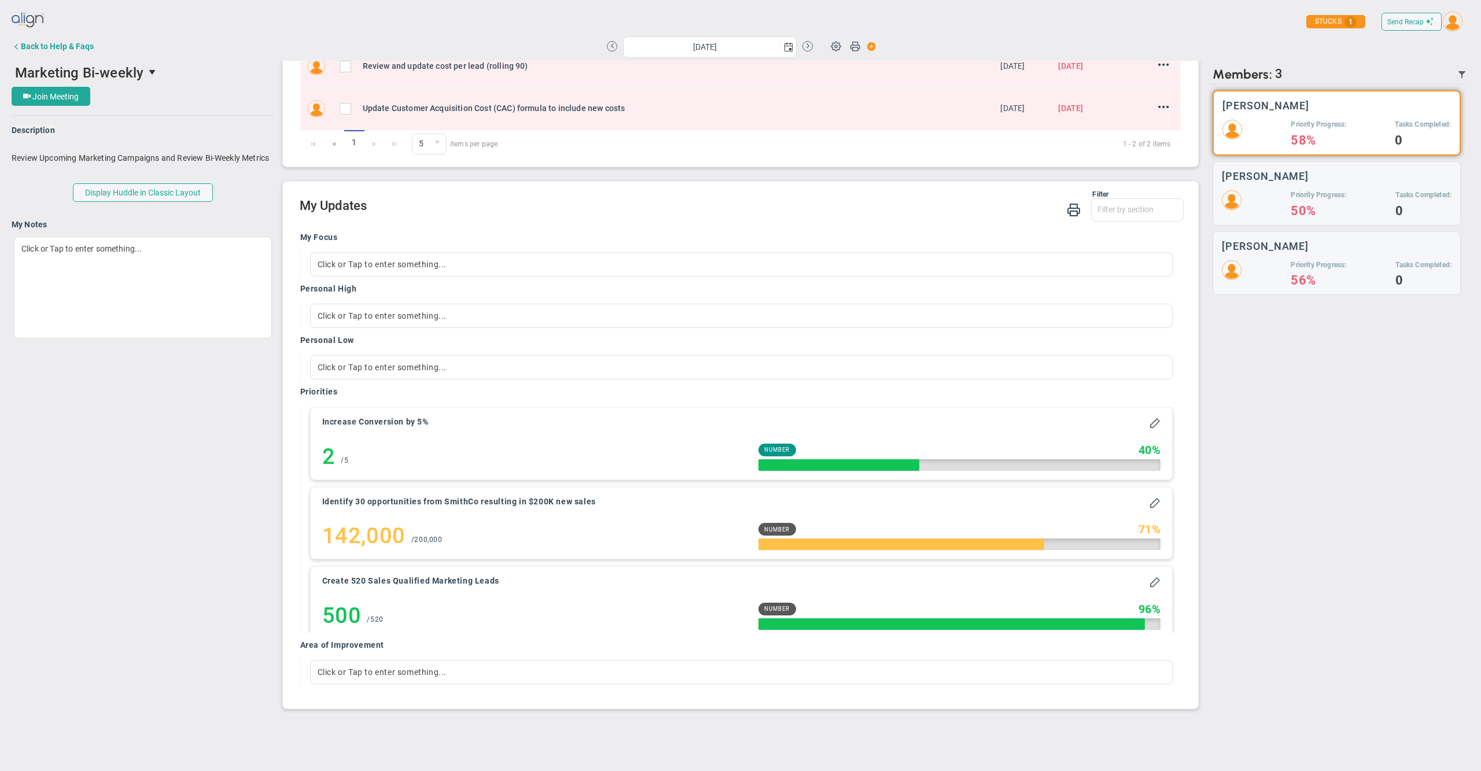
drag, startPoint x: 417, startPoint y: 613, endPoint x: 286, endPoint y: 608, distance: 131.5
click at [286, 608] on div "Filter My Focus Personal High Personal Low Priority Progress Area of Improvemen…" at bounding box center [741, 446] width 916 height 528
click at [494, 605] on div "500 500 / 520" at bounding box center [523, 616] width 403 height 27
click at [612, 52] on button at bounding box center [612, 46] width 10 height 10
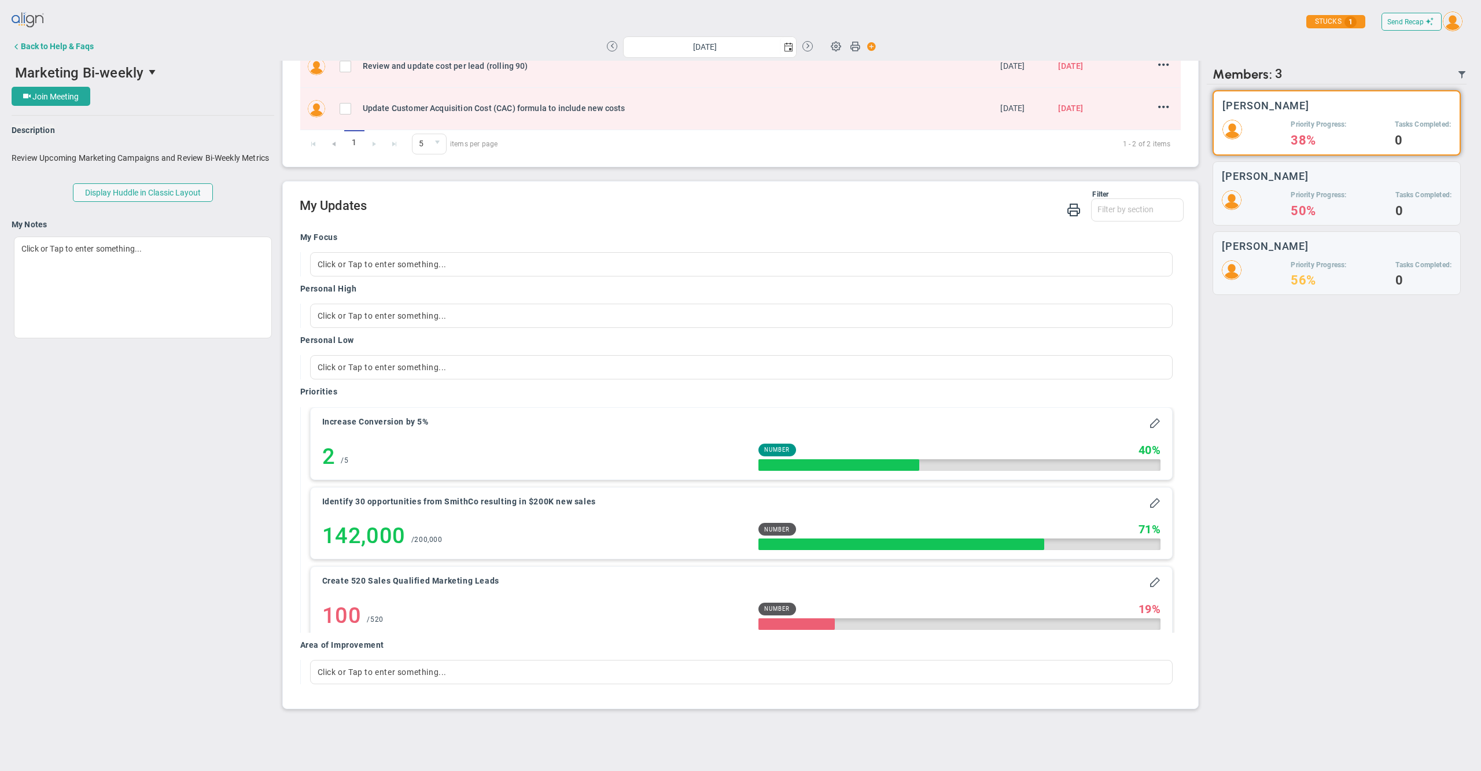
click at [806, 53] on div "Wednesday, August 27, 2025" at bounding box center [710, 46] width 206 height 20
click at [808, 46] on button at bounding box center [808, 46] width 10 height 10
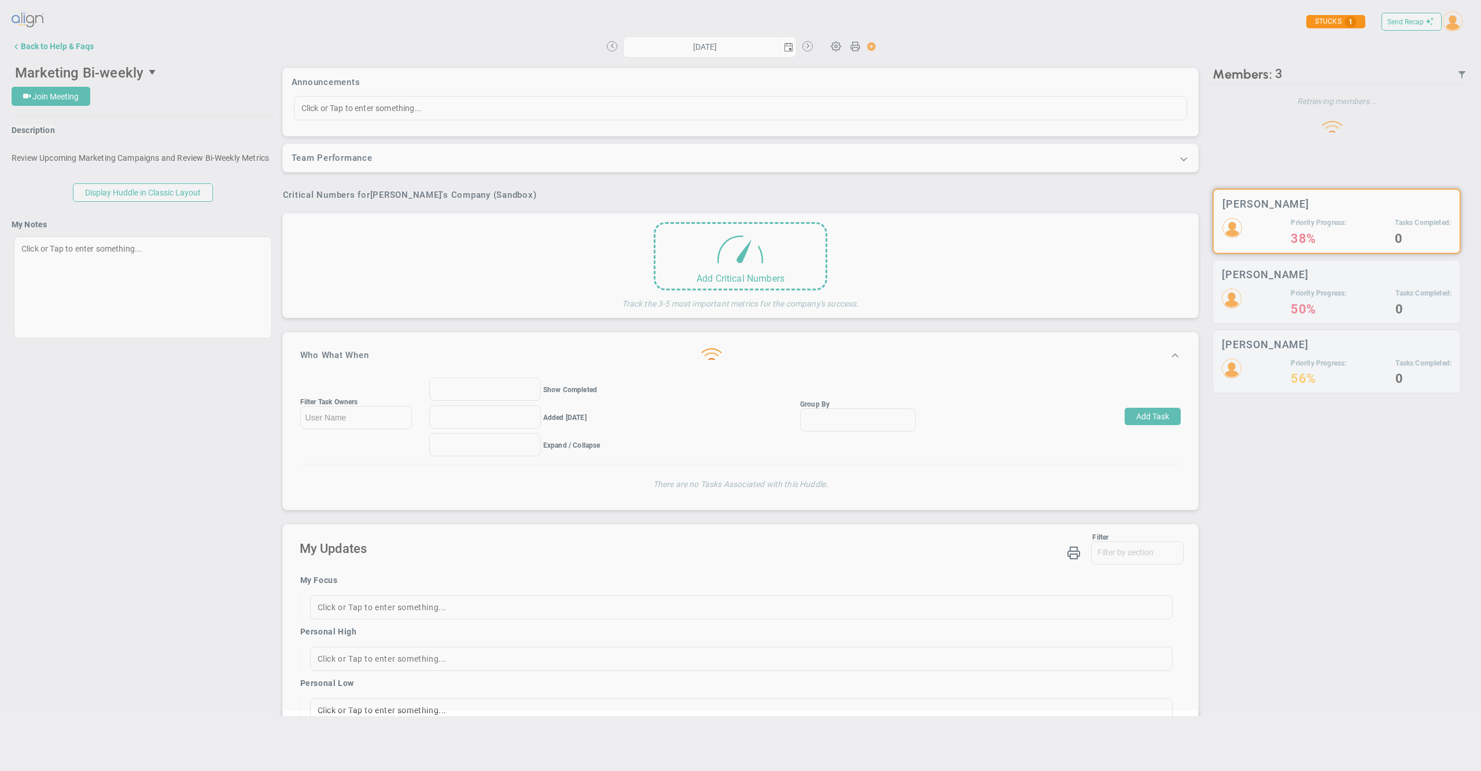
type input "Wednesday, September 10, 2025"
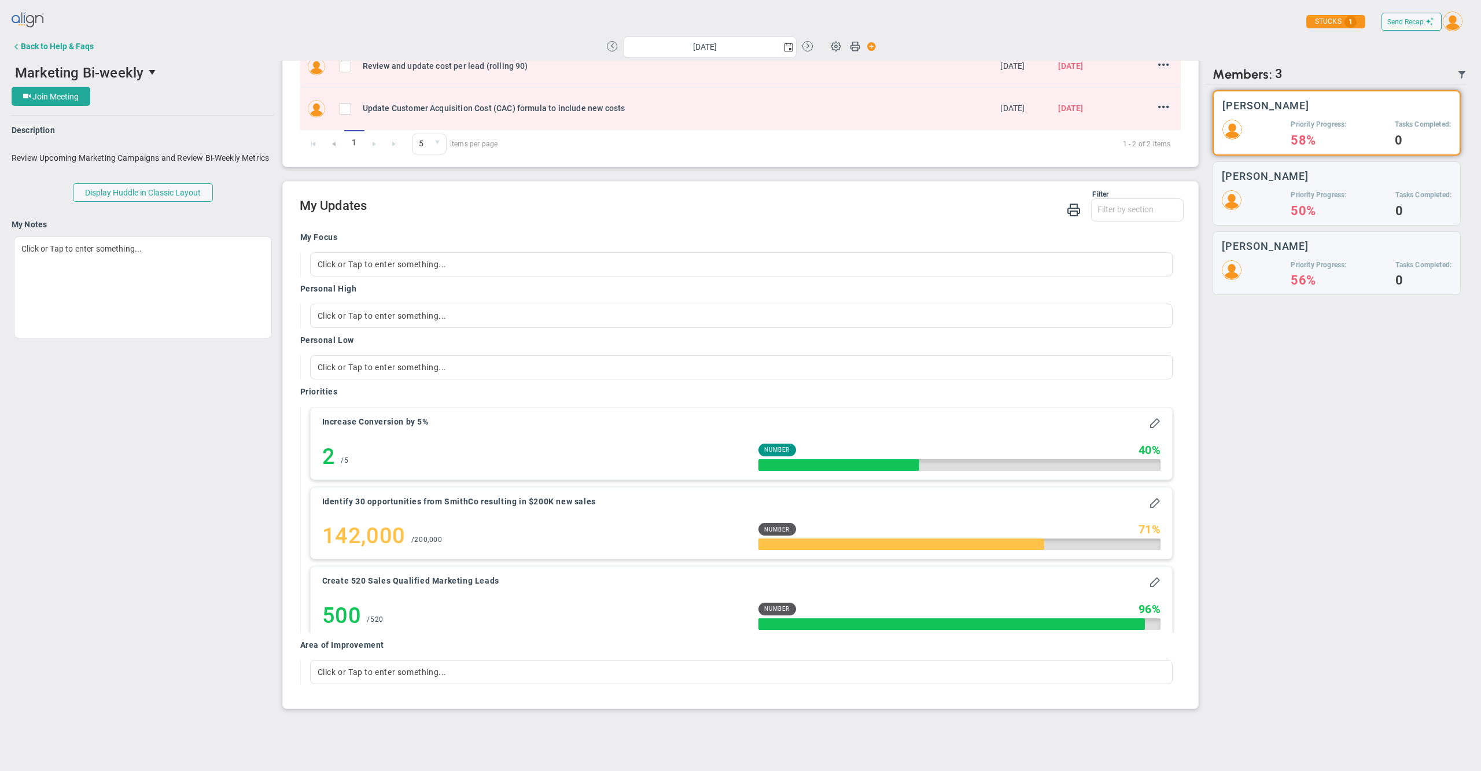
drag, startPoint x: 403, startPoint y: 615, endPoint x: 313, endPoint y: 615, distance: 90.3
click at [313, 615] on div "Create 520 Sales Qualified Marketing Leads Secure 500 500 / Number" at bounding box center [742, 603] width 862 height 72
click at [244, 596] on div "Marketing Bi-weekly 80273 Join Meeting Agenda Agenda Description Description" at bounding box center [741, 389] width 1458 height 656
click at [208, 451] on div "Marketing Bi-weekly 80273 Join Meeting Agenda Agenda Description Description" at bounding box center [741, 389] width 1458 height 656
click at [1332, 442] on div "There are no members currently in the Huddle. There are no members with updates…" at bounding box center [1337, 400] width 260 height 632
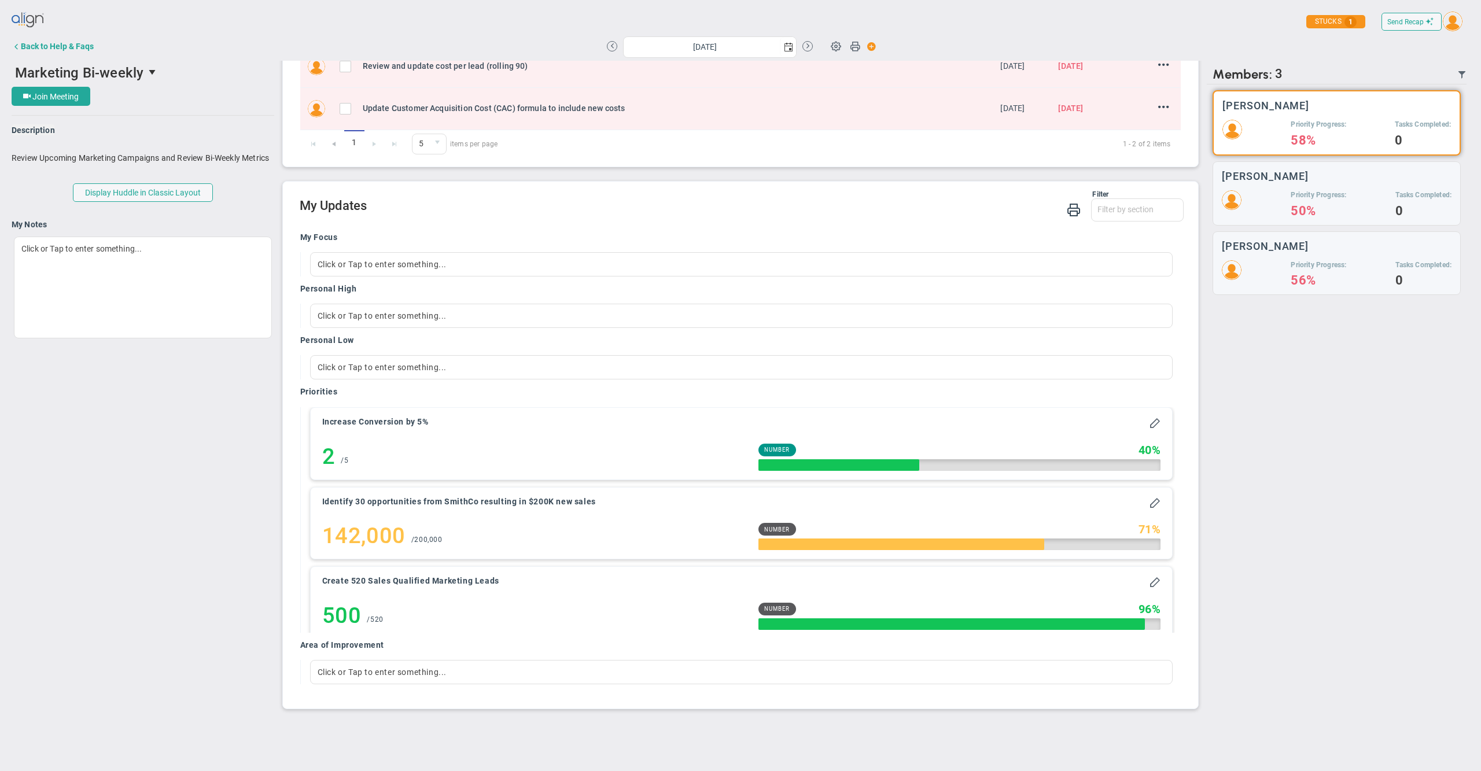
click at [1452, 24] on img at bounding box center [1453, 22] width 20 height 20
click at [1427, 56] on span "Profile" at bounding box center [1436, 46] width 88 height 23
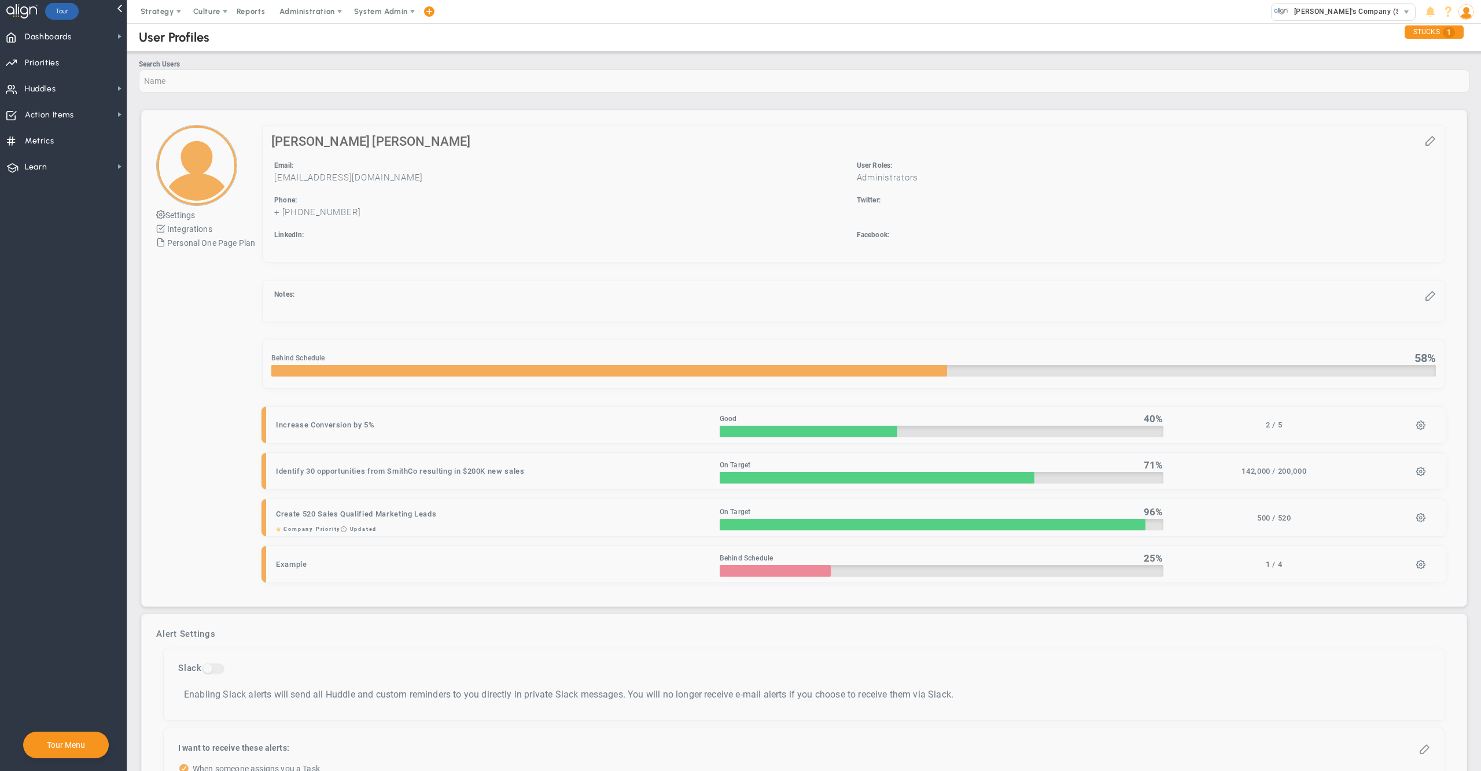
checkbox input "false"
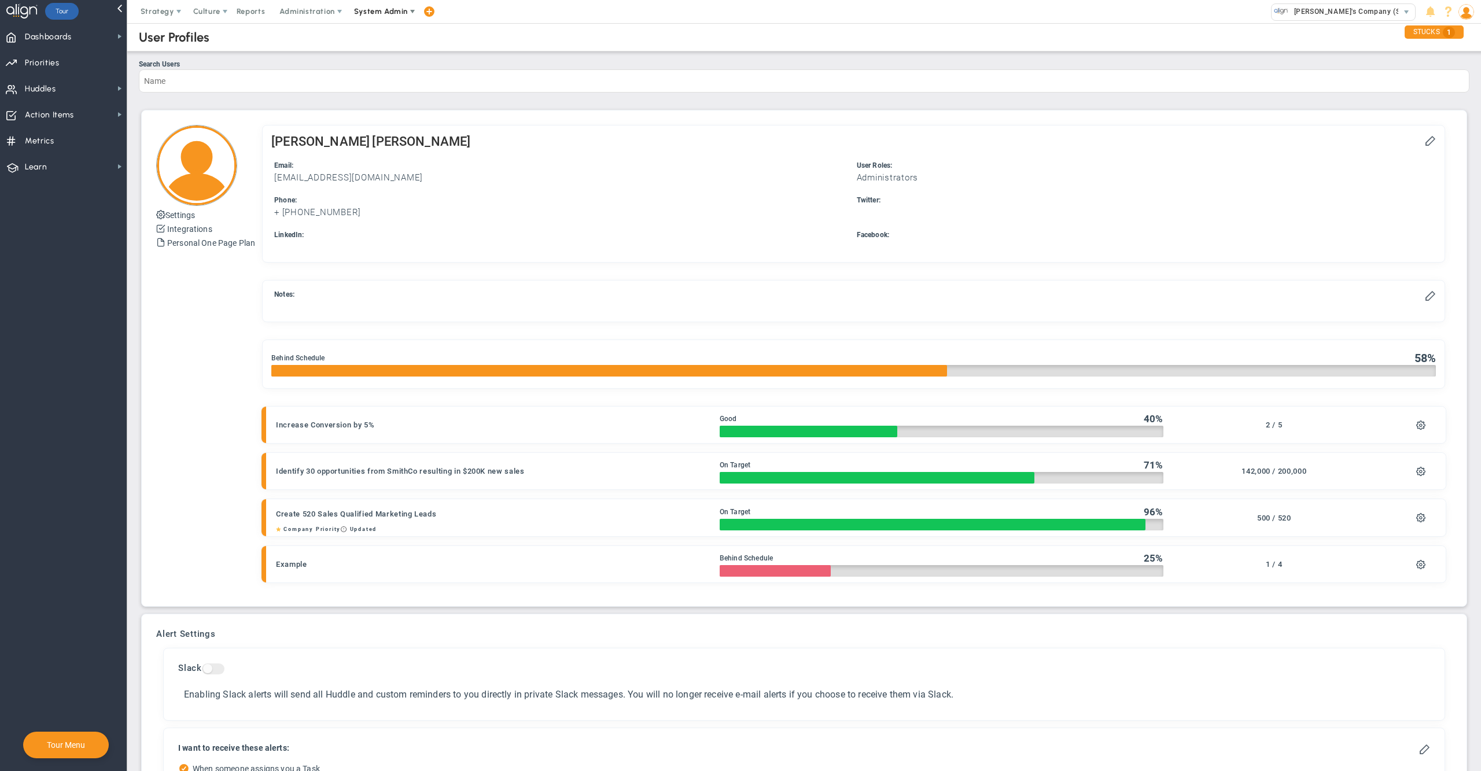
click at [376, 8] on span "System Admin" at bounding box center [381, 11] width 54 height 9
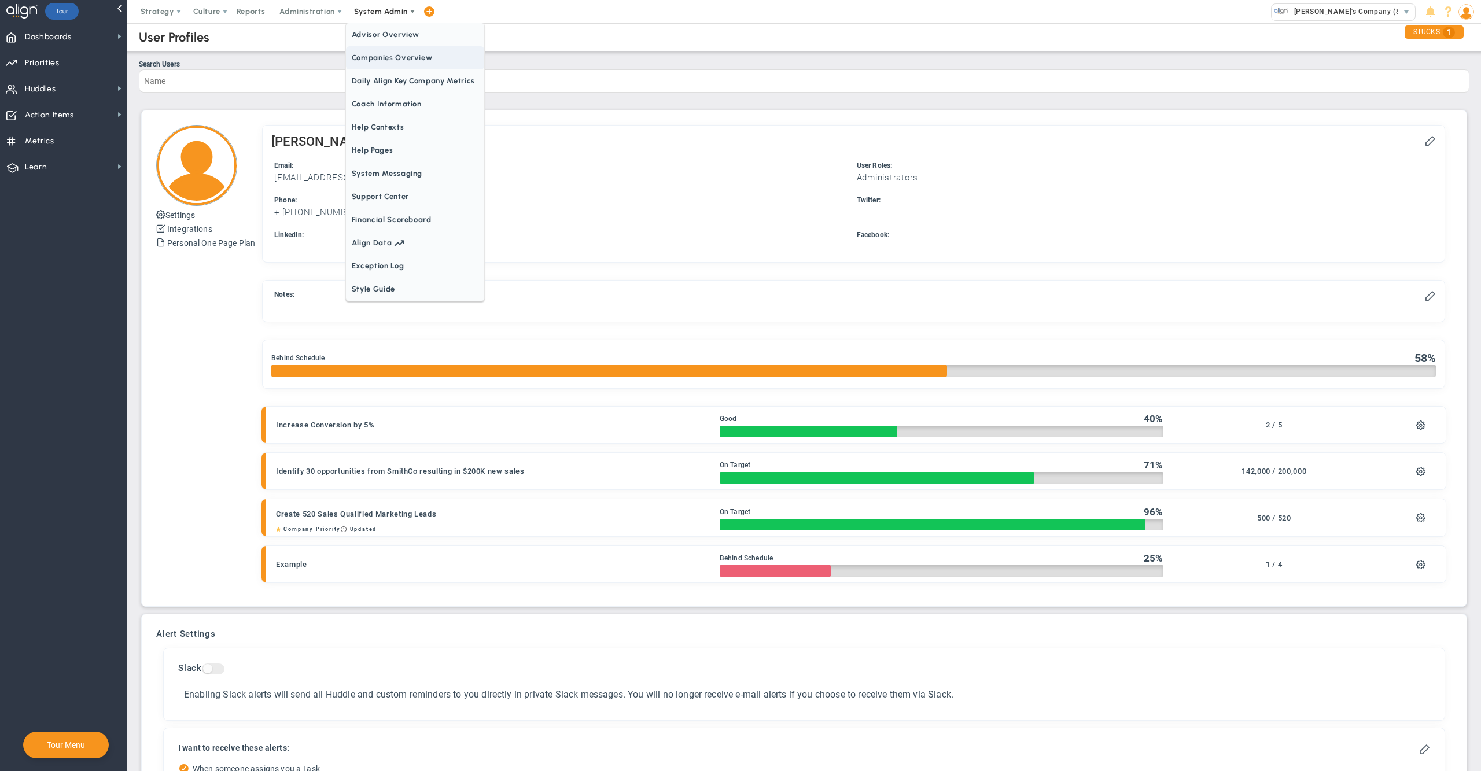
click at [398, 61] on span "Companies Overview" at bounding box center [415, 57] width 138 height 23
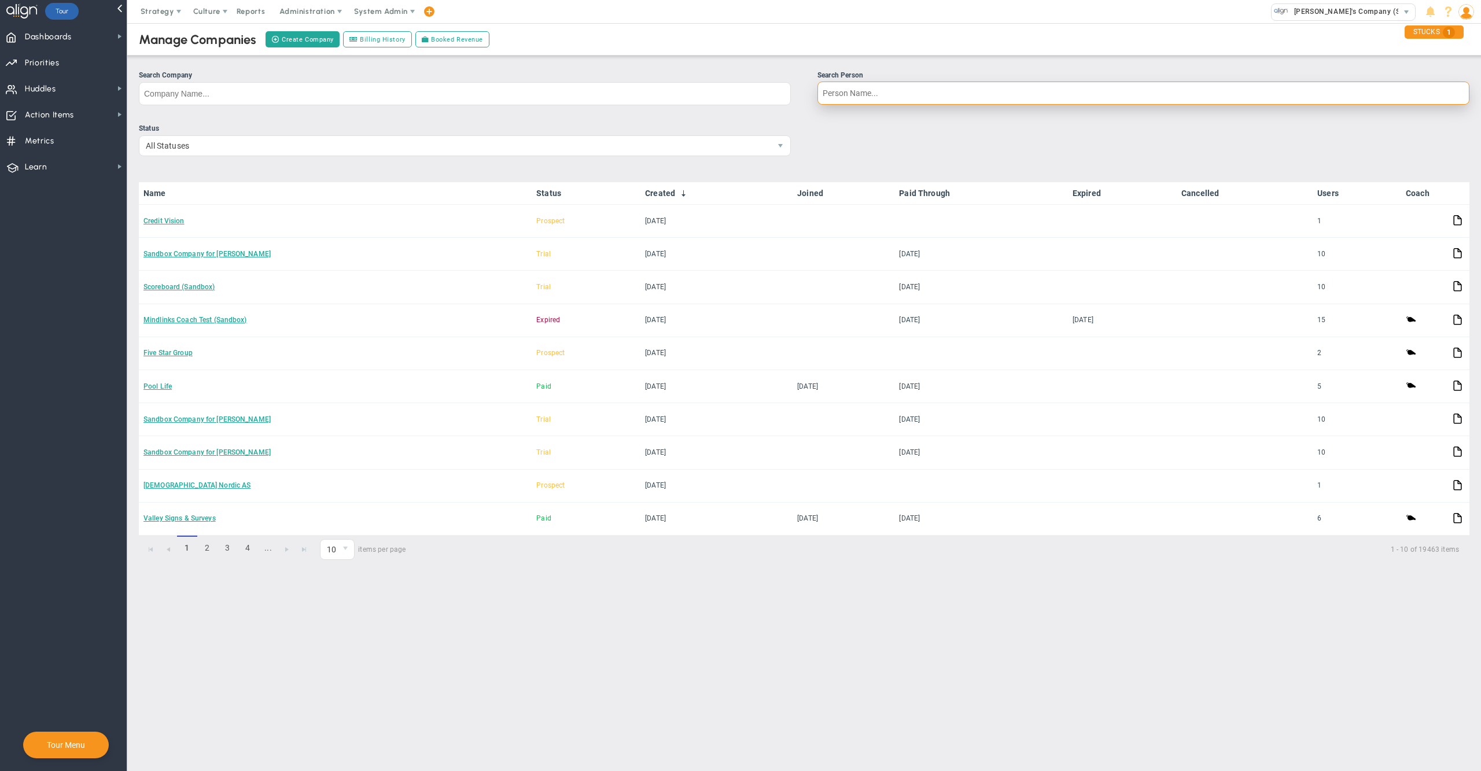
click at [961, 105] on input "Search Person" at bounding box center [1144, 93] width 652 height 23
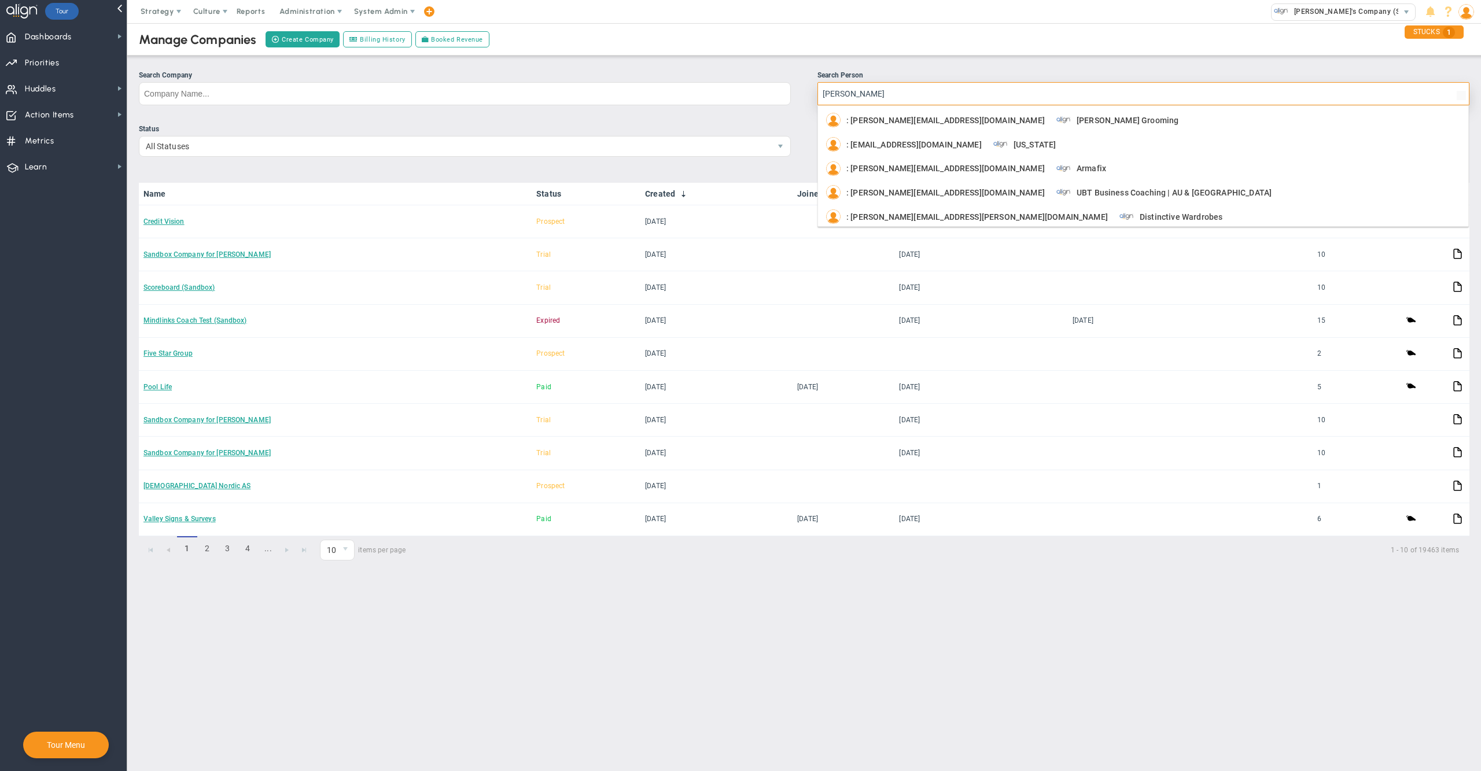
type input "brian sloan"
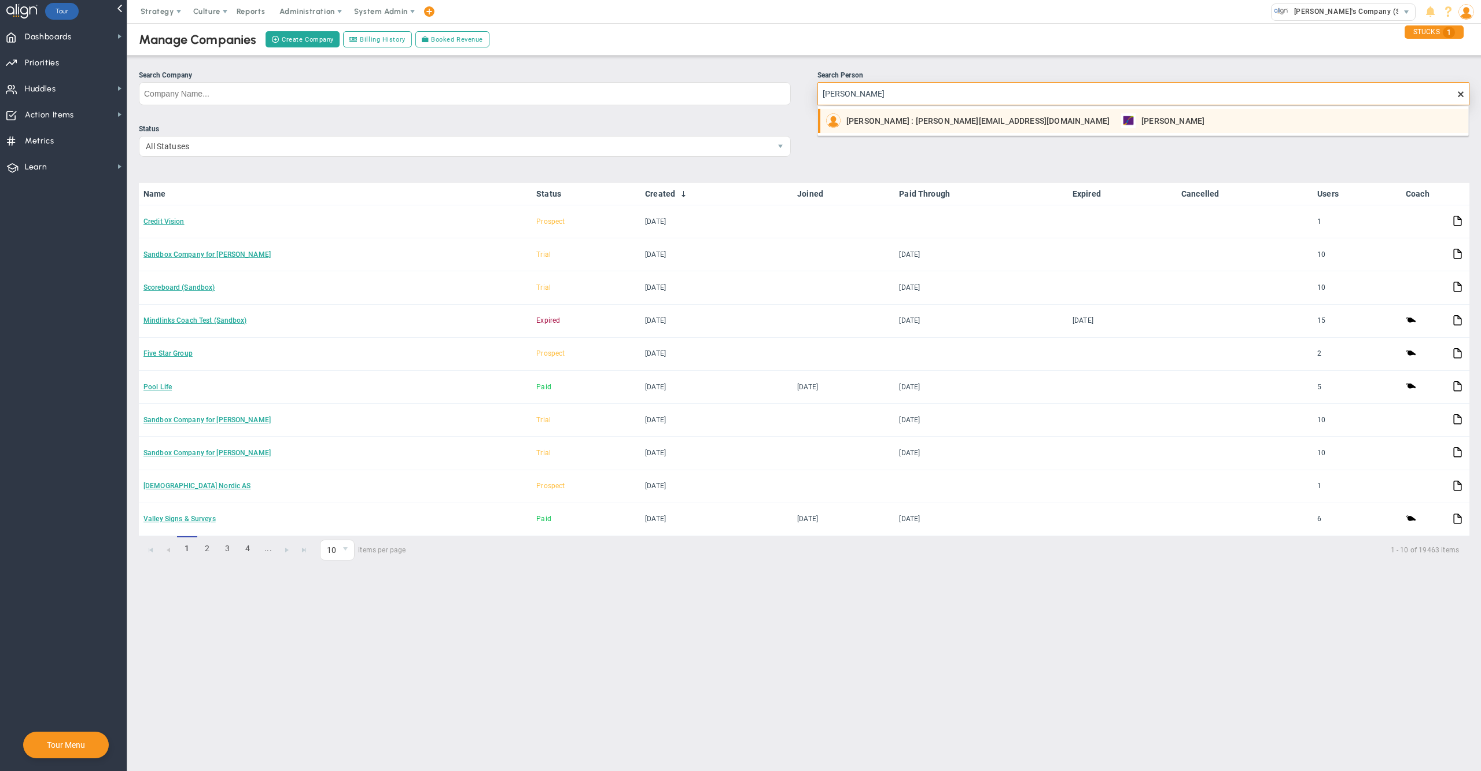
click at [927, 121] on span "Brian Sloan : brian@trmillernow.com" at bounding box center [978, 121] width 263 height 8
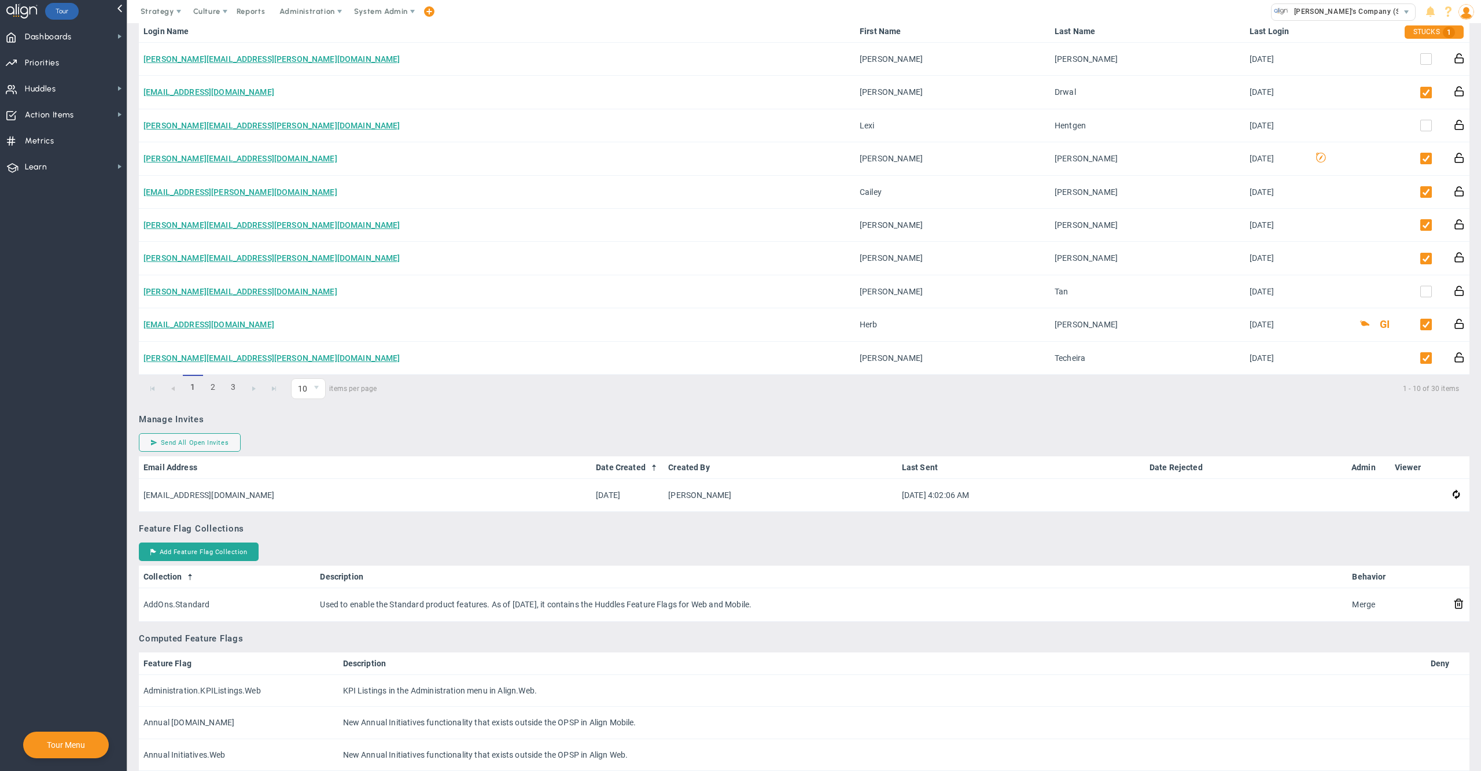
scroll to position [718, 0]
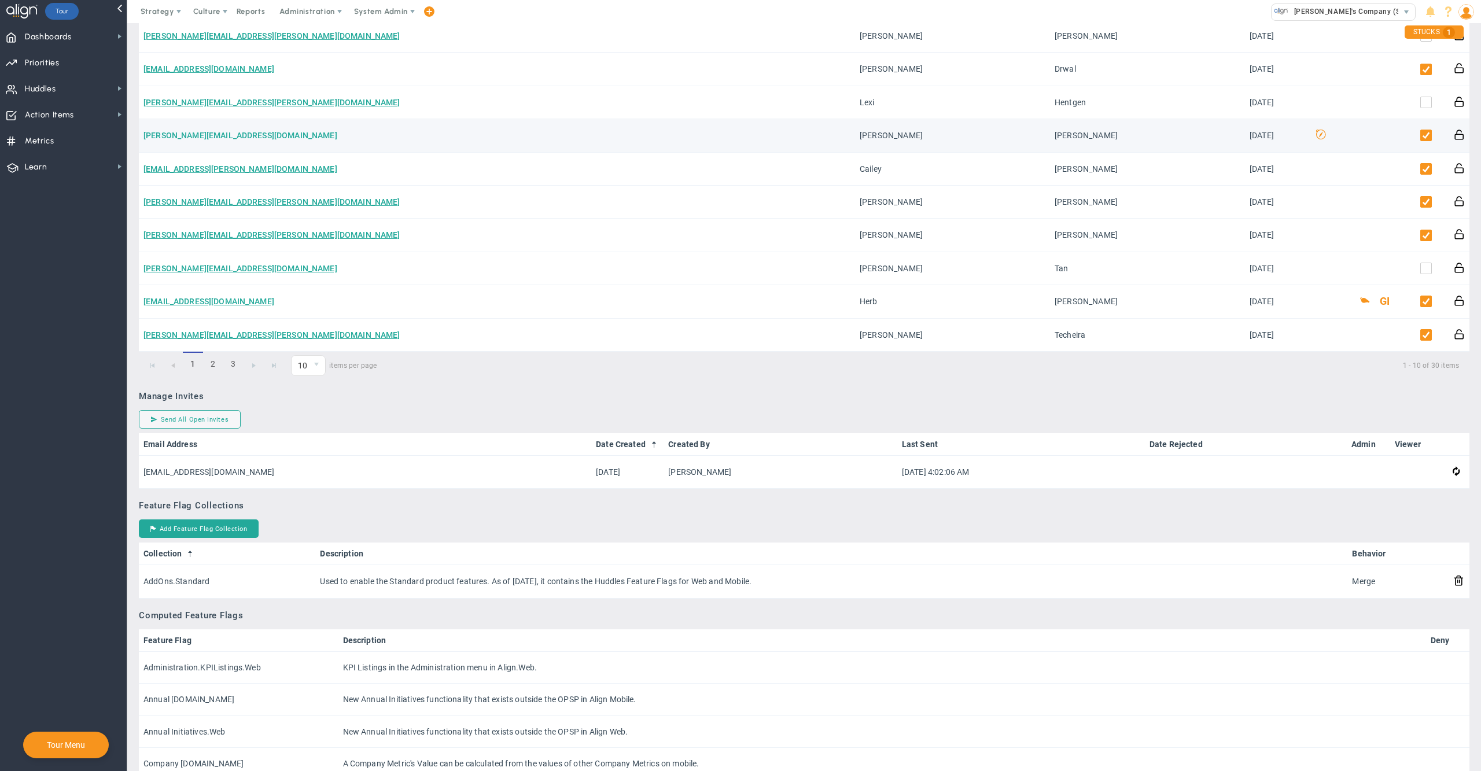
click at [218, 131] on link "brian@trmillernow.com" at bounding box center [241, 135] width 194 height 9
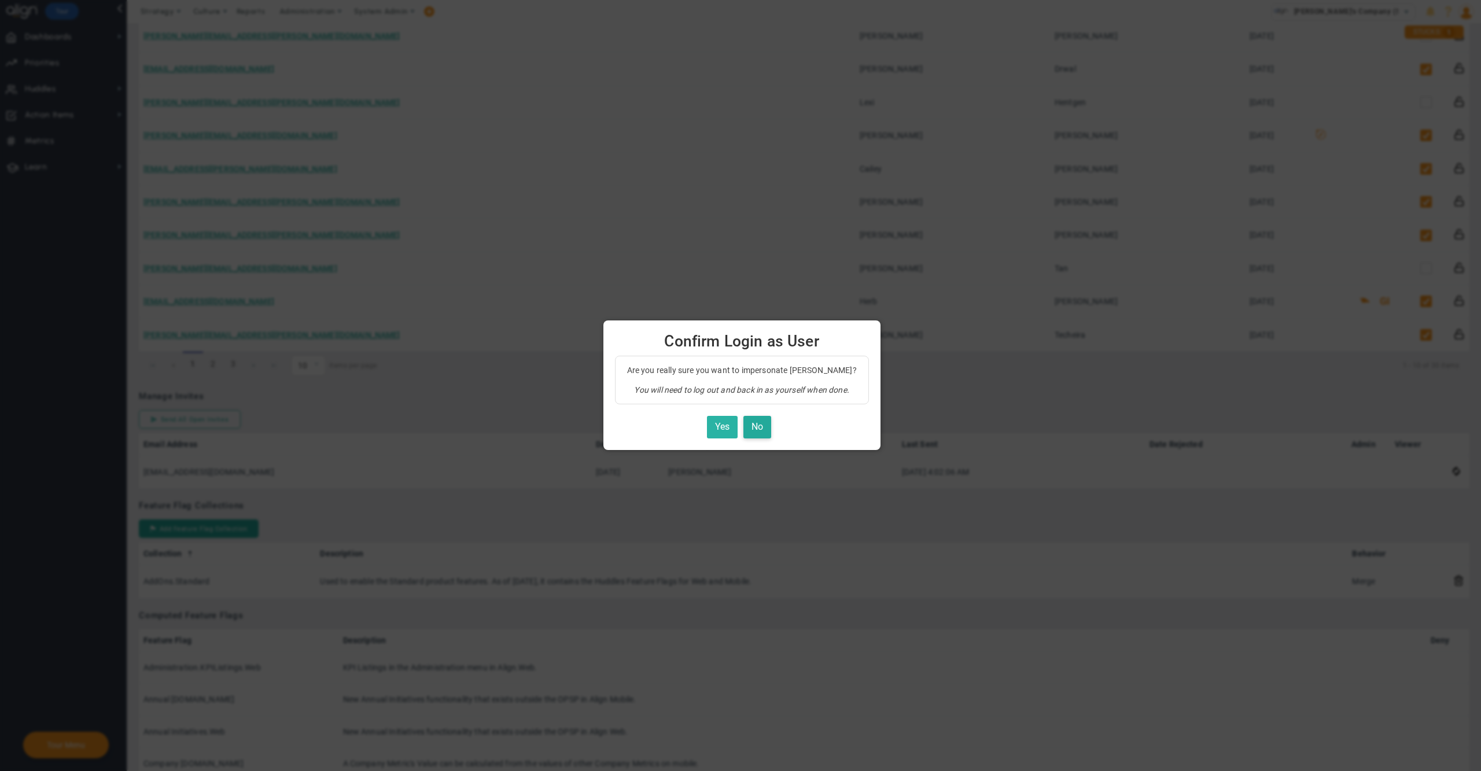
click at [720, 422] on button "Yes" at bounding box center [722, 427] width 31 height 23
